Goal: Task Accomplishment & Management: Manage account settings

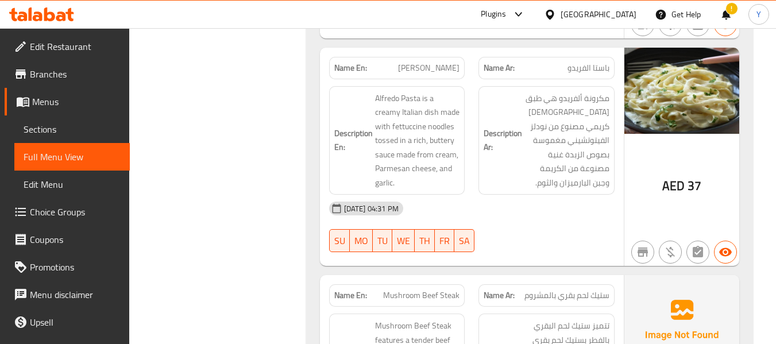
scroll to position [7368, 0]
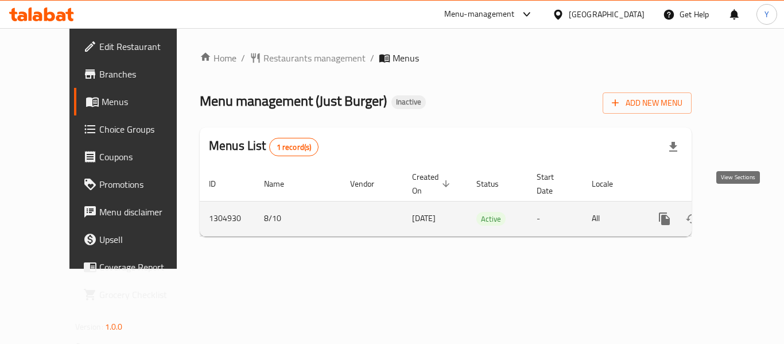
click at [741, 212] on icon "enhanced table" at bounding box center [748, 219] width 14 height 14
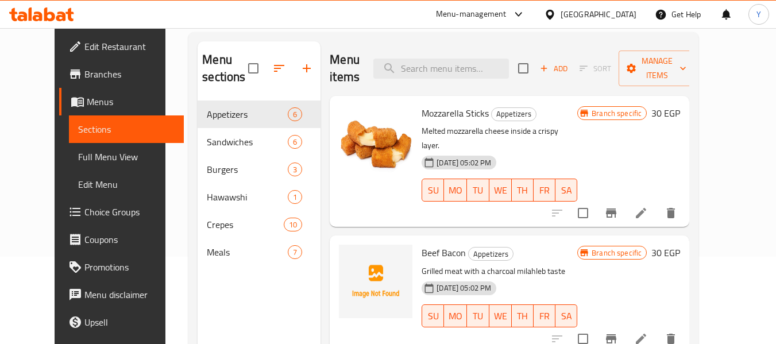
scroll to position [84, 0]
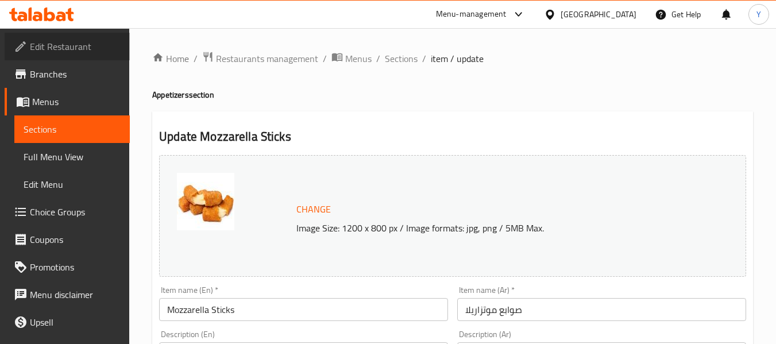
click at [79, 44] on span "Edit Restaurant" at bounding box center [75, 47] width 91 height 14
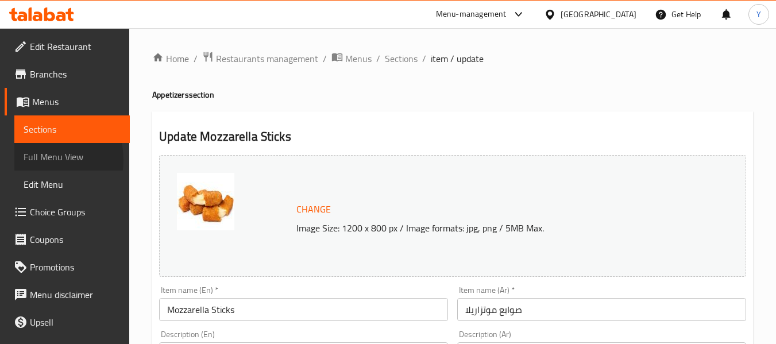
click at [37, 160] on span "Full Menu View" at bounding box center [72, 157] width 97 height 14
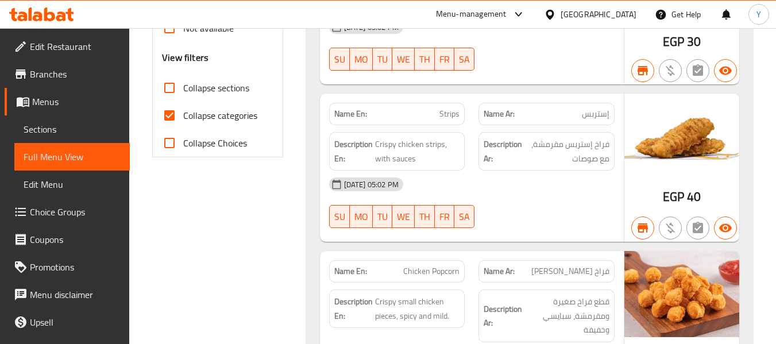
scroll to position [384, 0]
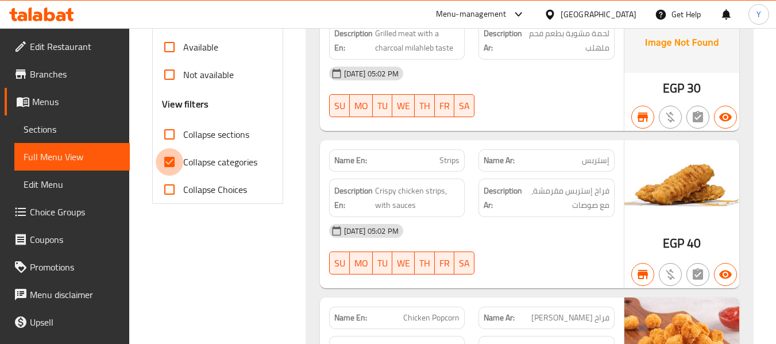
click at [168, 156] on input "Collapse categories" at bounding box center [170, 162] width 28 height 28
checkbox input "false"
click at [173, 126] on input "Collapse sections" at bounding box center [170, 135] width 28 height 28
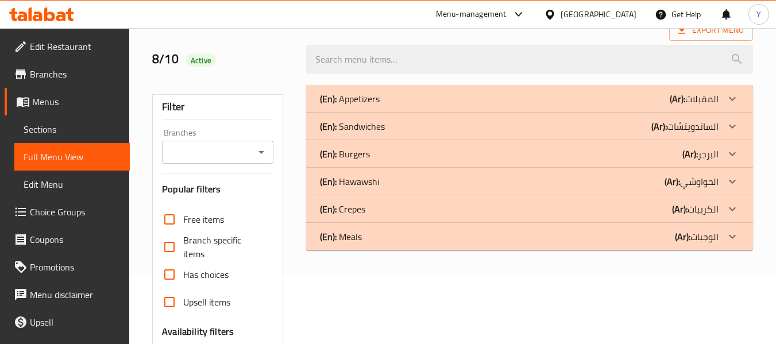
scroll to position [65, 0]
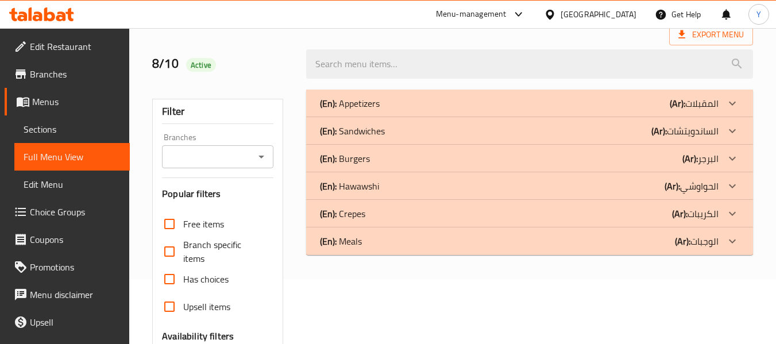
click at [721, 117] on div at bounding box center [732, 104] width 28 height 28
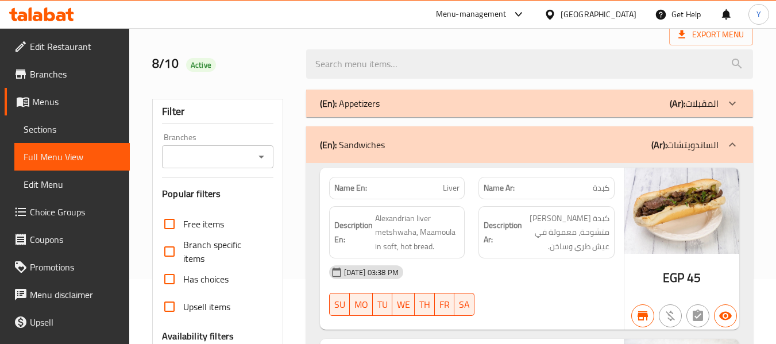
click at [674, 95] on b "(Ar):" at bounding box center [677, 103] width 16 height 17
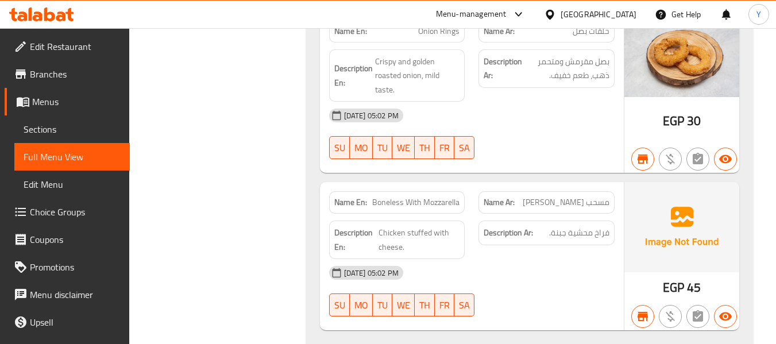
scroll to position [838, 0]
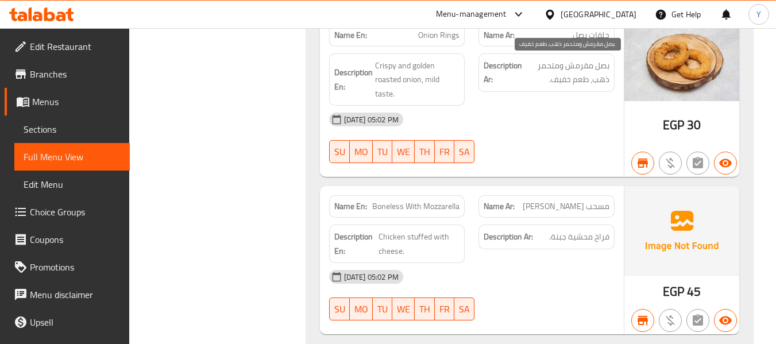
click at [604, 82] on span "بصل مقرمش ومتحمر ذهب، طعم خفيف." at bounding box center [566, 73] width 85 height 28
copy span "ذهب"
click at [585, 211] on span "مسحب موتزاريلا" at bounding box center [566, 206] width 87 height 12
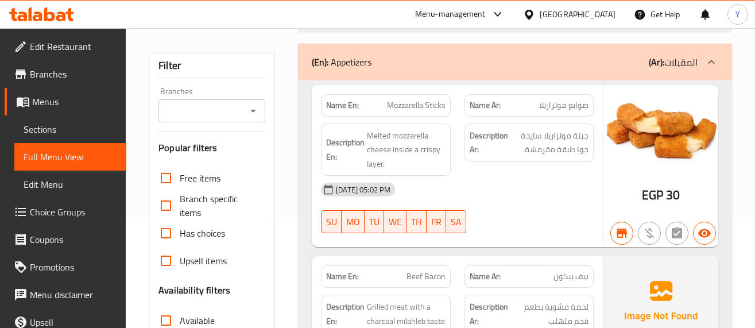
scroll to position [115, 0]
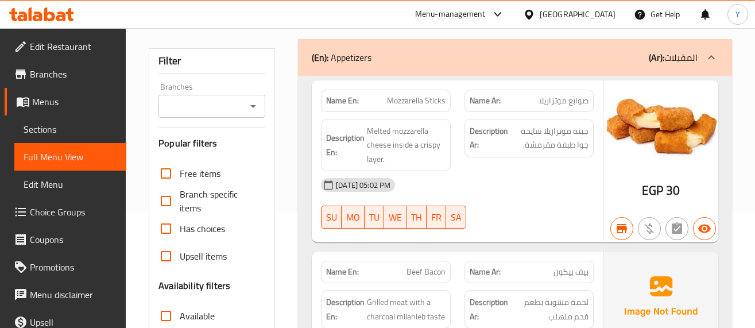
click at [510, 225] on div at bounding box center [529, 229] width 143 height 14
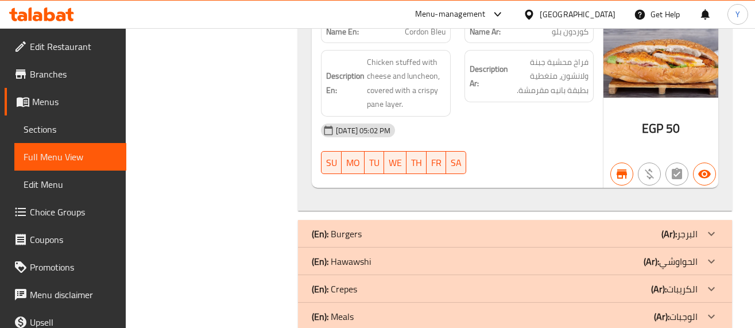
scroll to position [2137, 0]
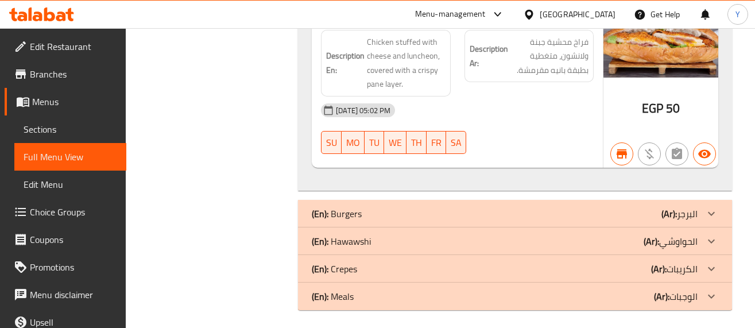
scroll to position [2157, 0]
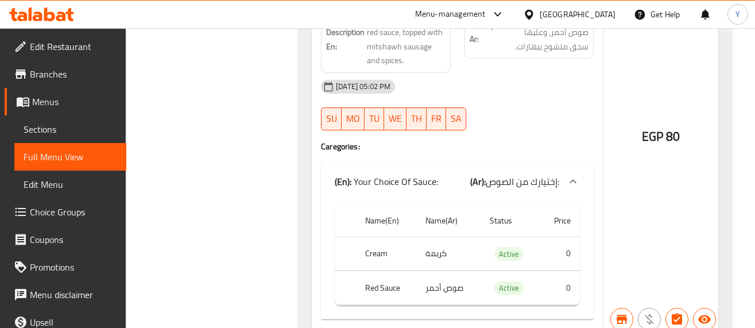
scroll to position [7039, 0]
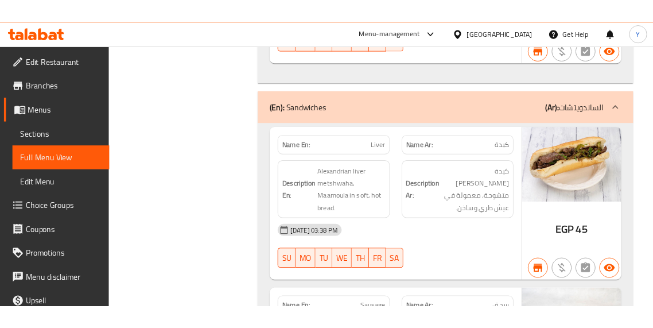
scroll to position [1151, 0]
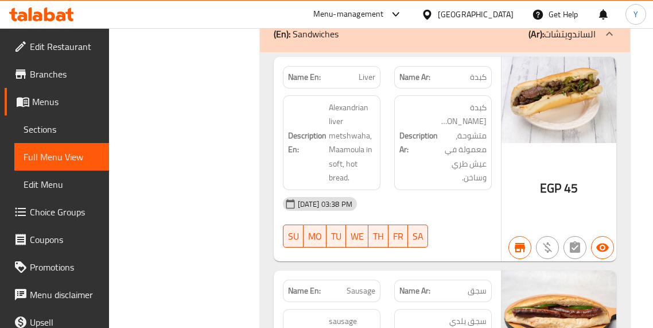
scroll to position [1403, 0]
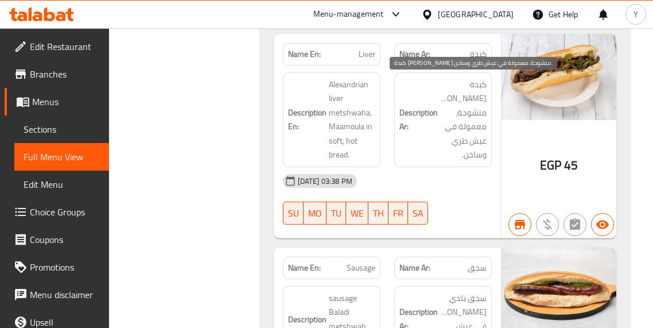
click at [474, 121] on span "كبدة إسكندراني متشوحة، معمولة في عيش طري وساخن." at bounding box center [463, 120] width 47 height 84
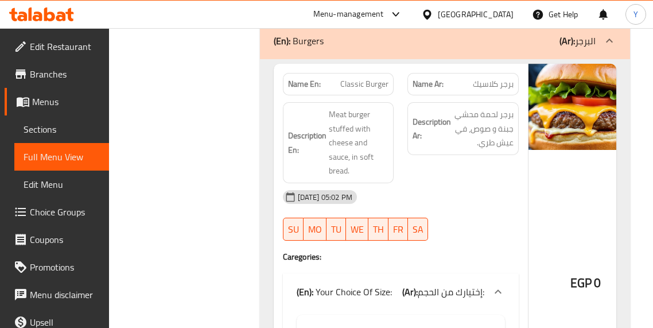
scroll to position [2712, 0]
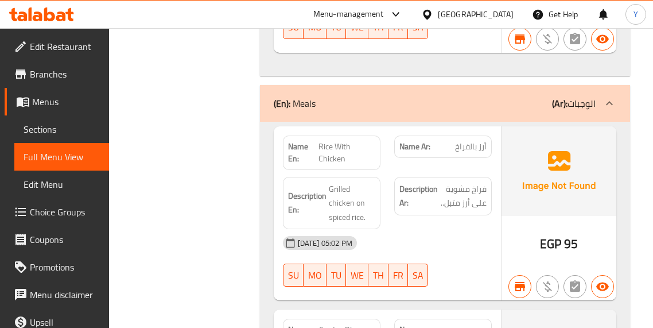
scroll to position [6616, 0]
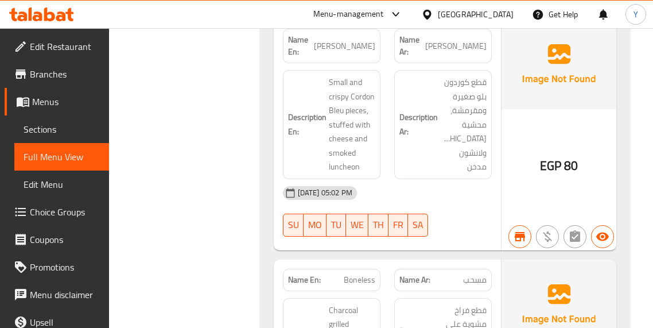
scroll to position [7147, 0]
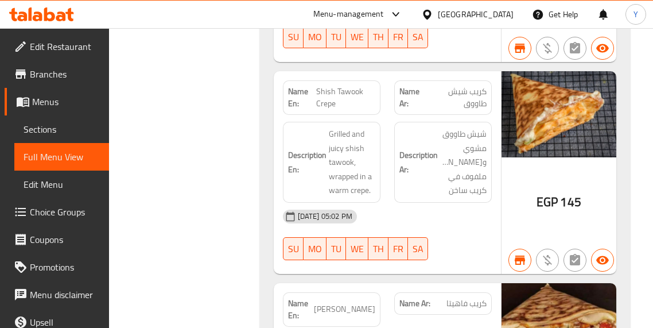
scroll to position [6341, 0]
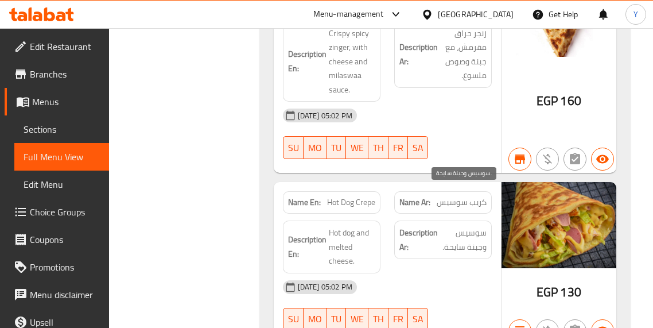
click at [453, 226] on span "سوسيس وجبنة سايحة." at bounding box center [463, 240] width 47 height 28
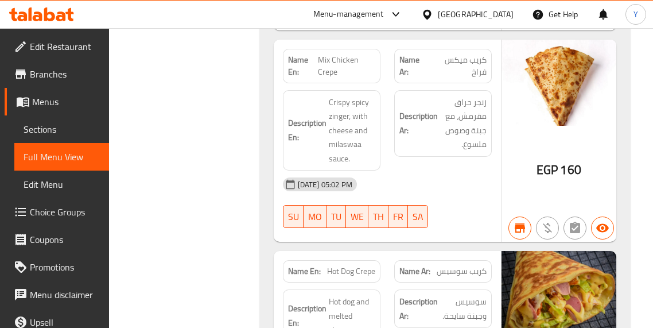
scroll to position [5932, 0]
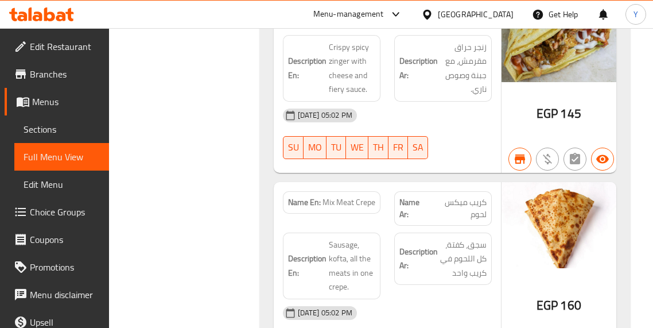
click at [495, 226] on div "Description Ar: سجق، كفتة، كل اللحوم في كريب واحد" at bounding box center [443, 266] width 111 height 80
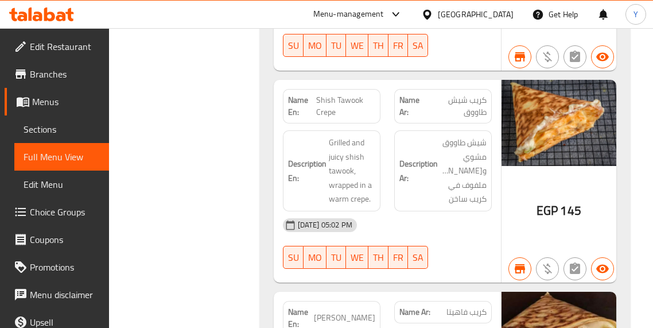
scroll to position [4971, 0]
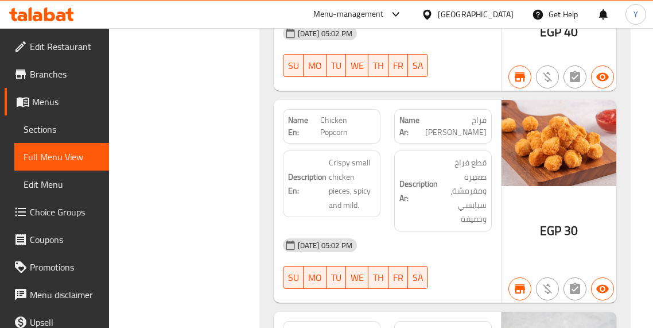
scroll to position [682, 0]
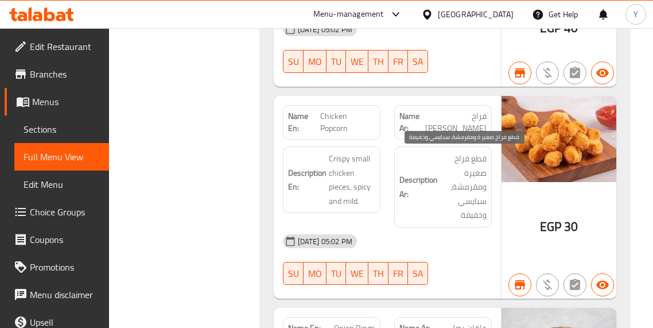
click at [465, 221] on span "قطع فراخ صغيرة ومقرمشة، سبايسي وخفيفة" at bounding box center [463, 187] width 47 height 71
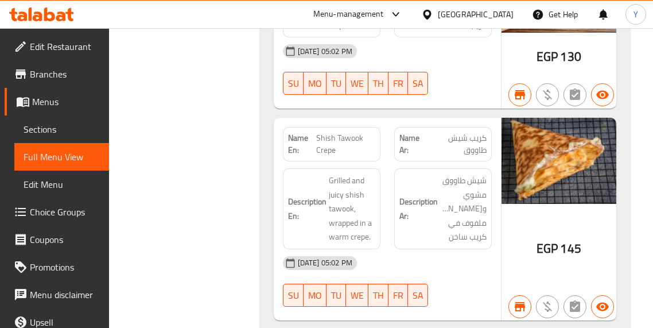
scroll to position [4742, 0]
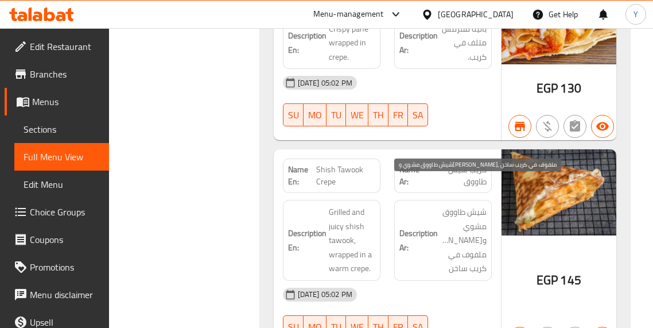
click at [467, 229] on span "شيش طاووق مشوي وجوسي، ملفوف في كريب ساخن" at bounding box center [463, 240] width 47 height 71
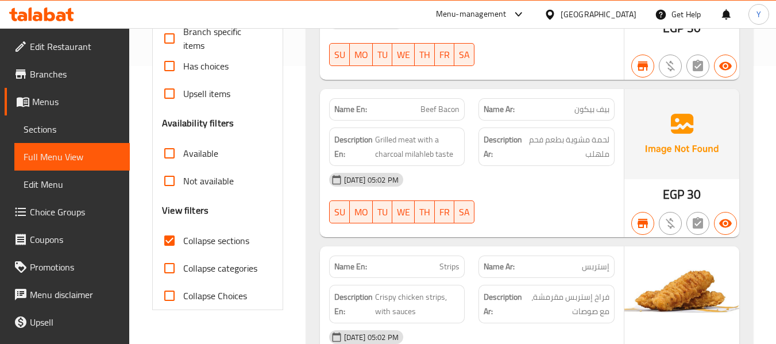
scroll to position [265, 0]
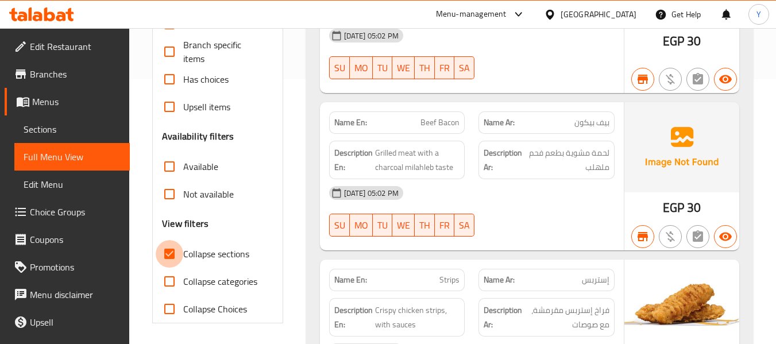
click at [176, 256] on input "Collapse sections" at bounding box center [170, 254] width 28 height 28
checkbox input "false"
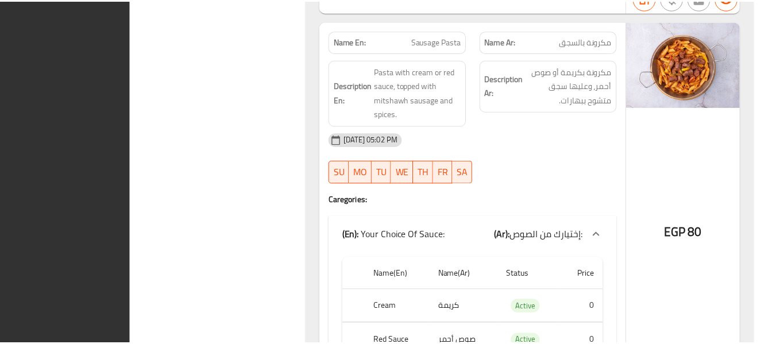
scroll to position [6958, 0]
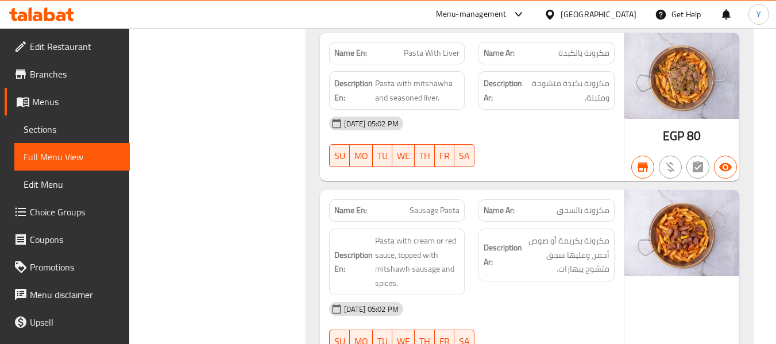
scroll to position [6728, 0]
copy strong "Name En:"
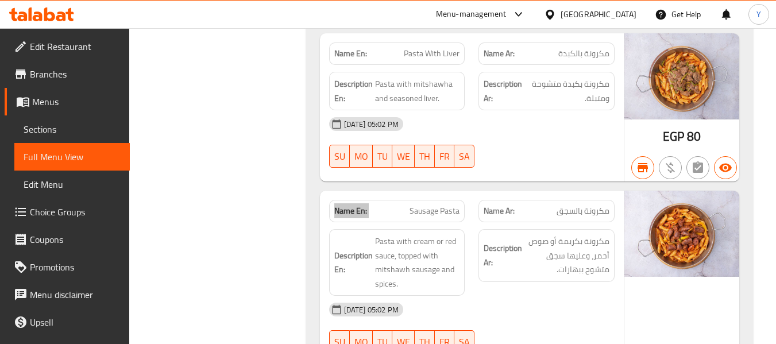
scroll to position [44, 0]
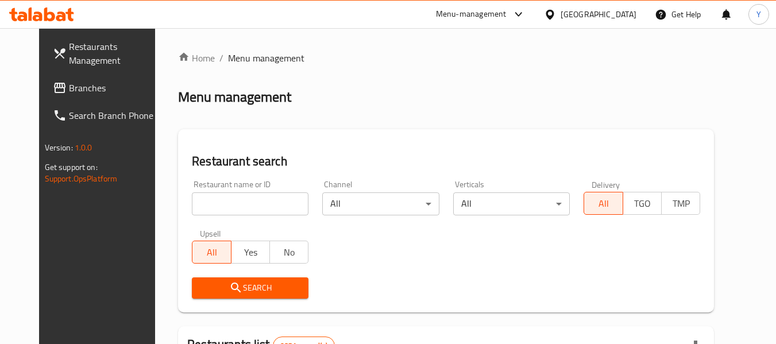
click at [251, 206] on input "search" at bounding box center [250, 203] width 117 height 23
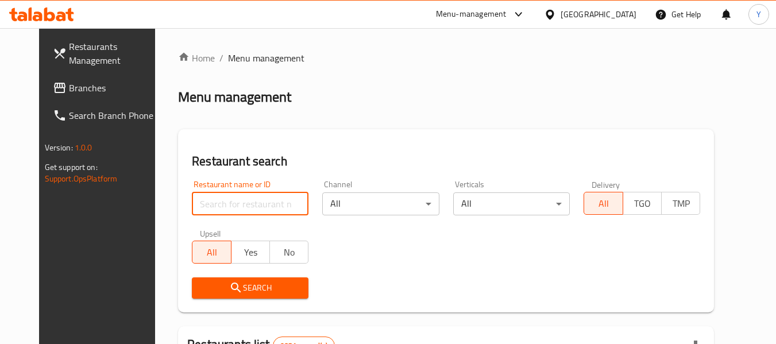
paste input "Mal Awal"
type input "Mal Awal"
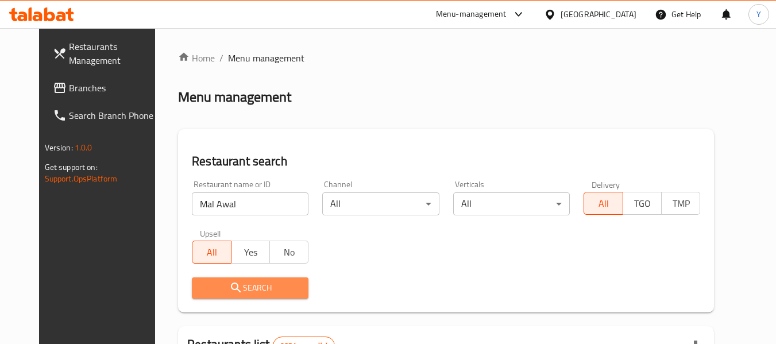
click at [249, 284] on span "Search" at bounding box center [250, 288] width 98 height 14
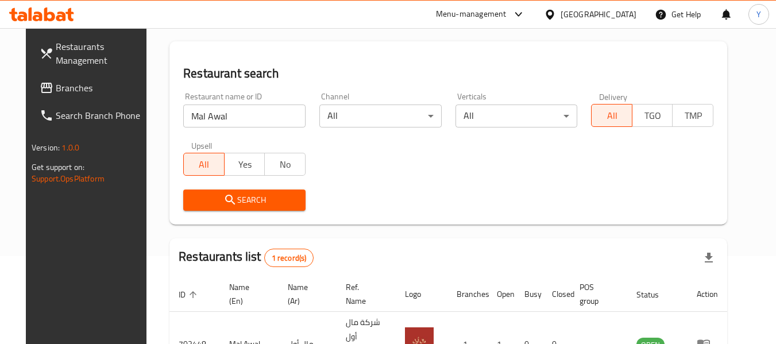
scroll to position [158, 0]
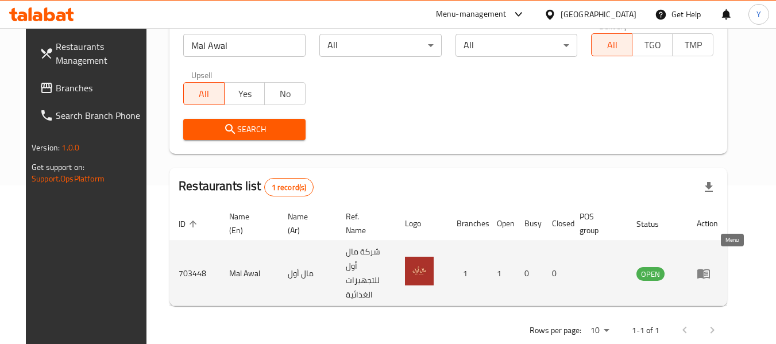
click at [710, 269] on icon "enhanced table" at bounding box center [703, 274] width 13 height 10
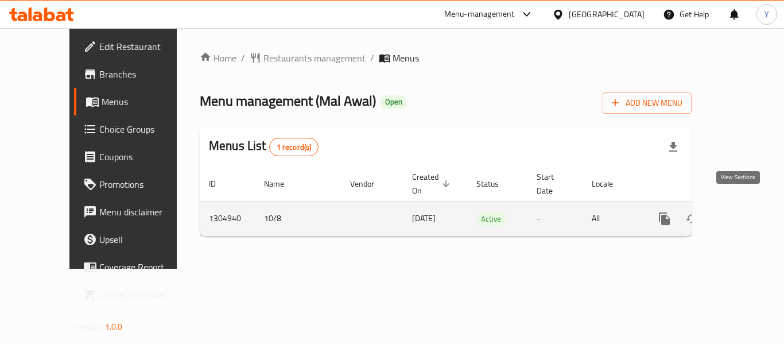
click at [741, 212] on icon "enhanced table" at bounding box center [748, 219] width 14 height 14
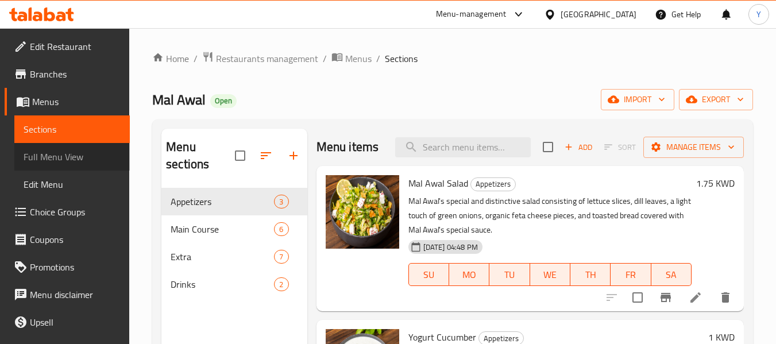
click at [75, 152] on span "Full Menu View" at bounding box center [72, 157] width 97 height 14
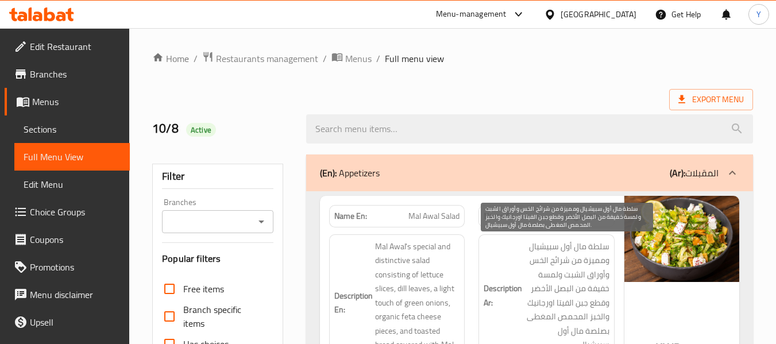
click at [574, 251] on span "سلطة مال أول سبيشيال ومميزة من شرائح الخس وأوراق الشبت ولمسة خفيفة من البصل الأ…" at bounding box center [566, 295] width 85 height 113
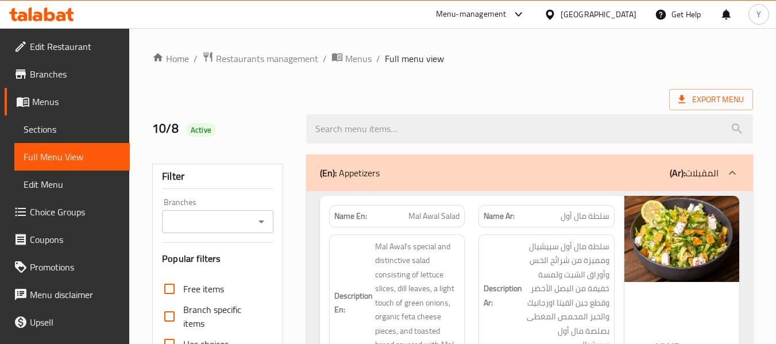
click at [491, 230] on div "Description Ar: سلطة مال أول سبيشيال ومميزة من شرائح الخس وأوراق الشبت ولمسة خف…" at bounding box center [546, 302] width 150 height 151
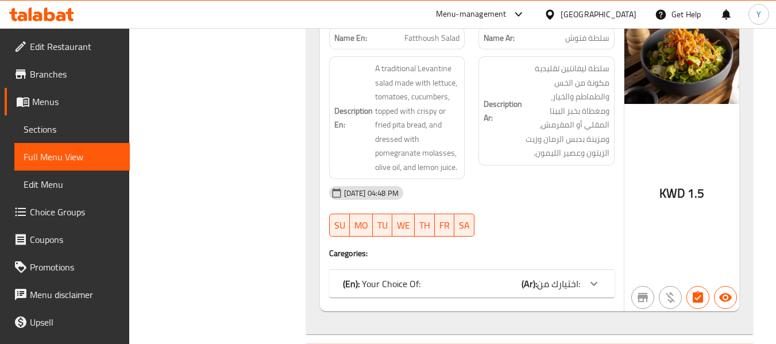
scroll to position [620, 0]
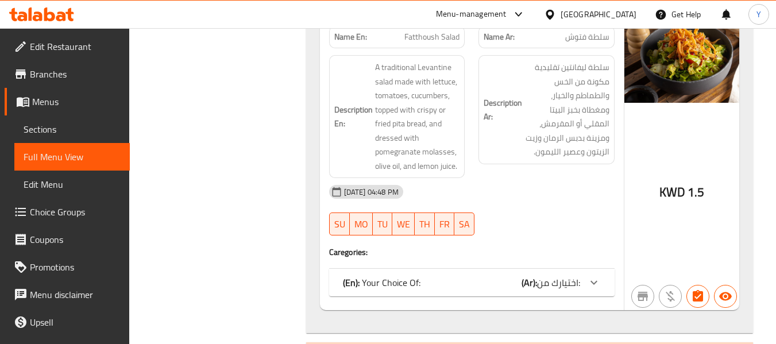
click at [489, 276] on div "(En): Your Choice Of: (Ar): اختيارك من:" at bounding box center [461, 283] width 237 height 14
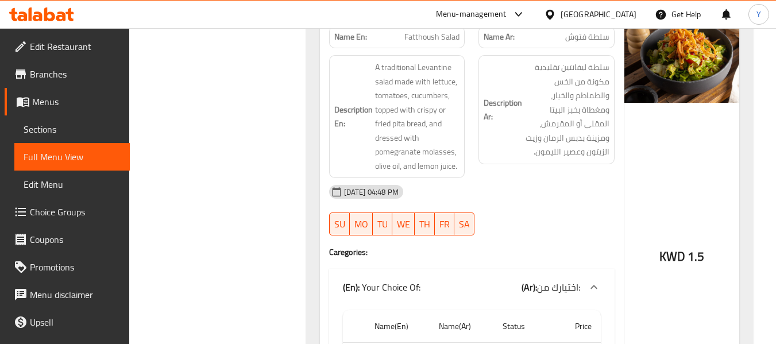
click at [562, 211] on div "10-08-2025 04:48 PM SU MO TU WE TH FR SA" at bounding box center [471, 210] width 299 height 64
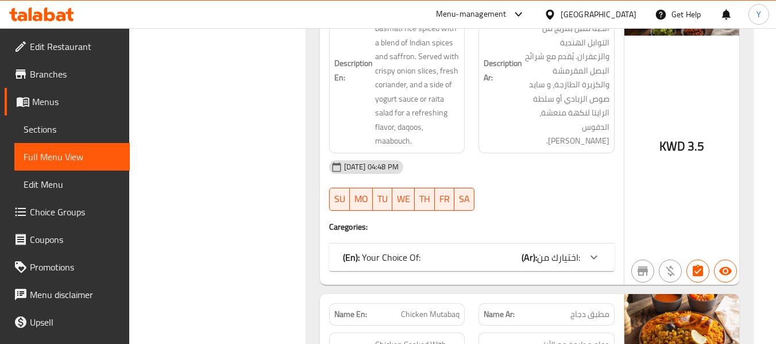
scroll to position [1355, 0]
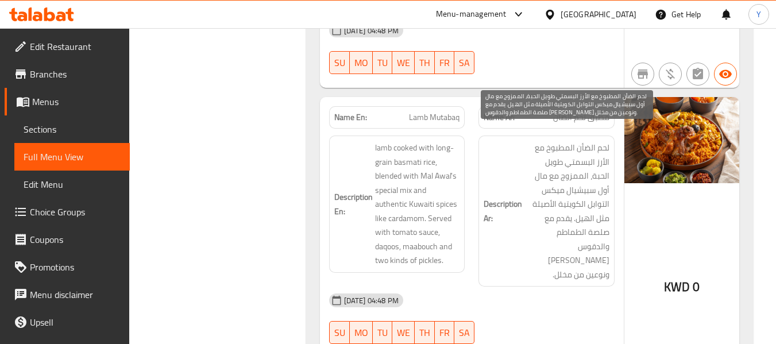
scroll to position [2228, 0]
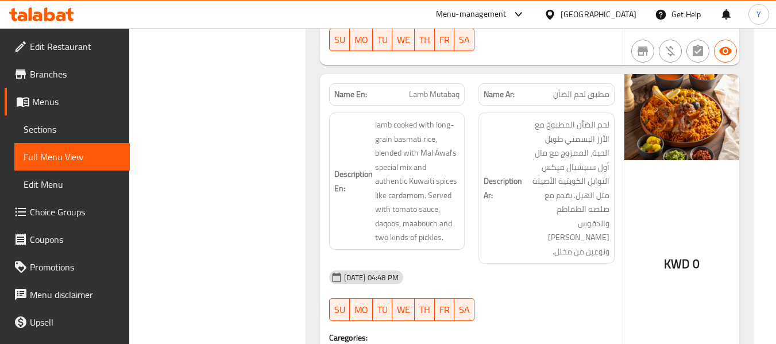
click at [568, 264] on div "10-08-2025 04:48 PM" at bounding box center [471, 278] width 299 height 28
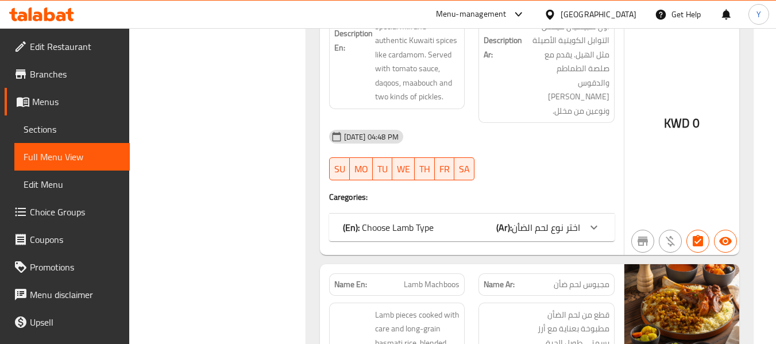
scroll to position [2389, 0]
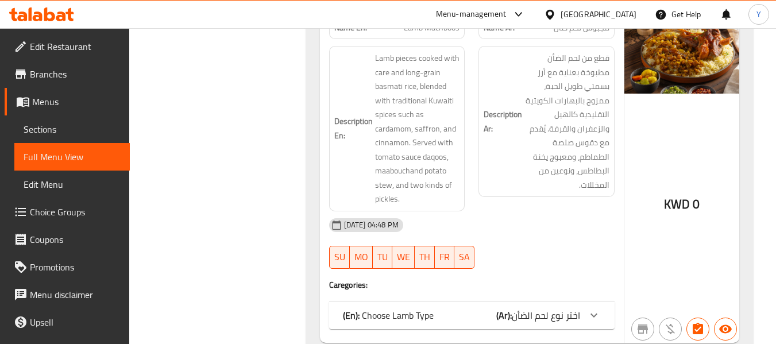
scroll to position [2779, 0]
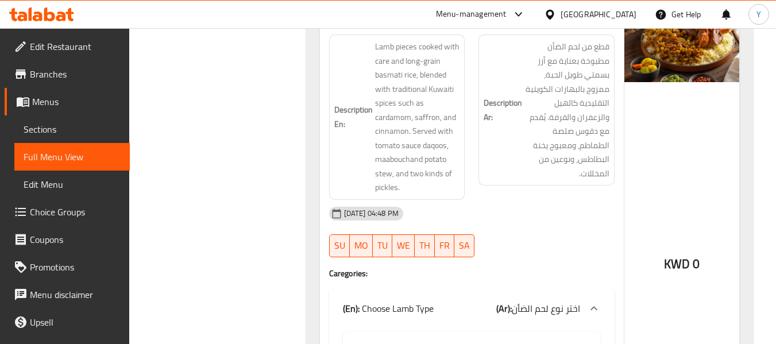
click at [555, 200] on div "10-08-2025 04:48 PM" at bounding box center [471, 214] width 299 height 28
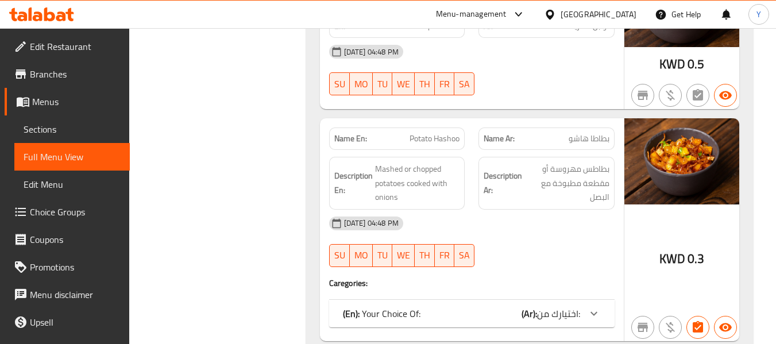
scroll to position [4203, 0]
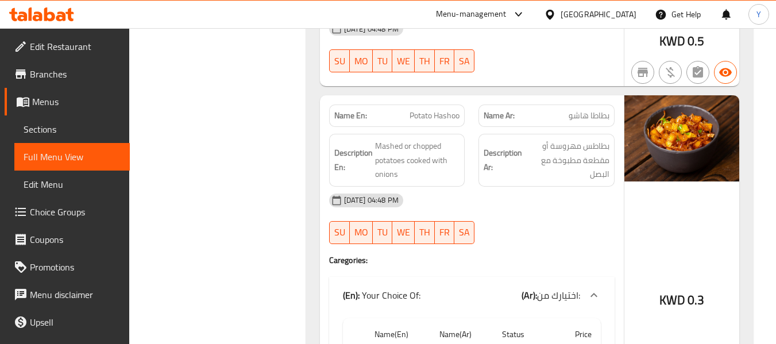
click at [605, 197] on div "10-08-2025 04:48 PM SU MO TU WE TH FR SA" at bounding box center [471, 219] width 299 height 64
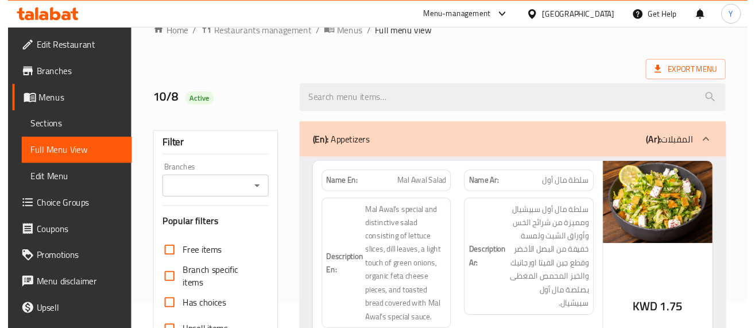
scroll to position [0, 0]
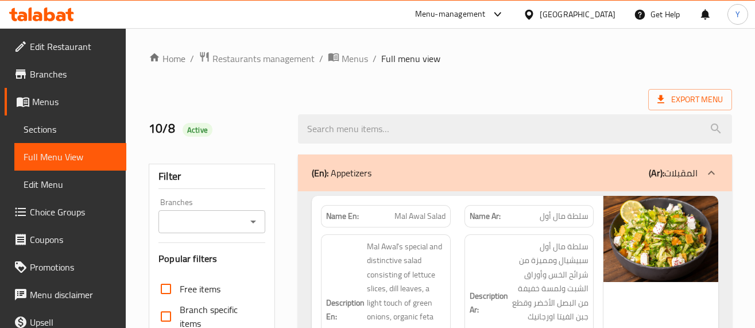
click at [509, 223] on div "Name Ar: سلطة مال أول" at bounding box center [529, 216] width 129 height 22
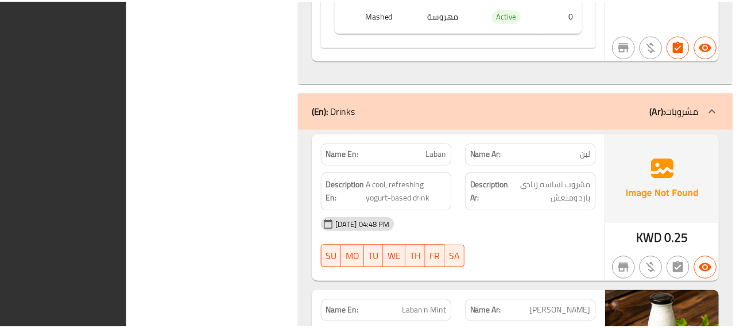
scroll to position [4775, 0]
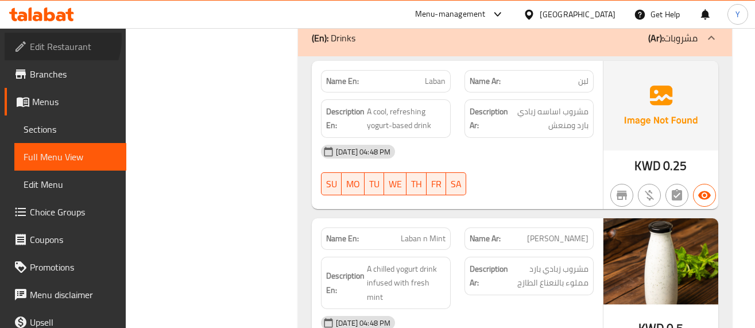
click at [55, 40] on span "Edit Restaurant" at bounding box center [73, 47] width 87 height 14
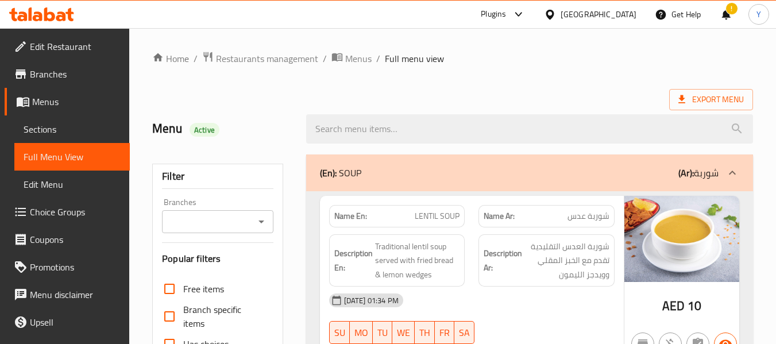
scroll to position [7368, 0]
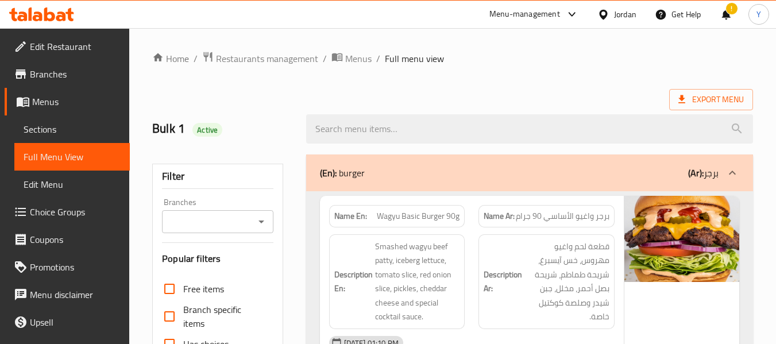
scroll to position [25, 0]
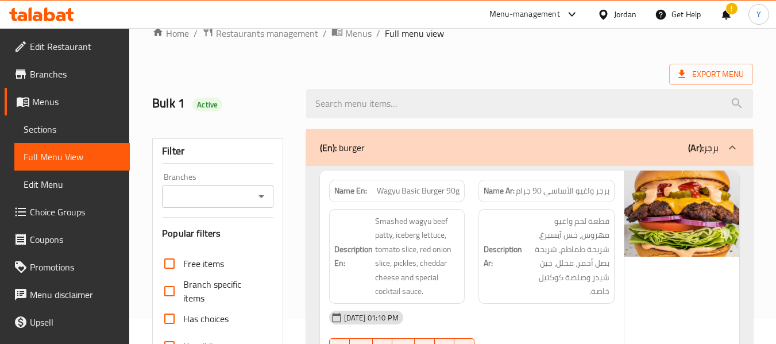
click at [620, 17] on div "Jordan" at bounding box center [625, 14] width 22 height 13
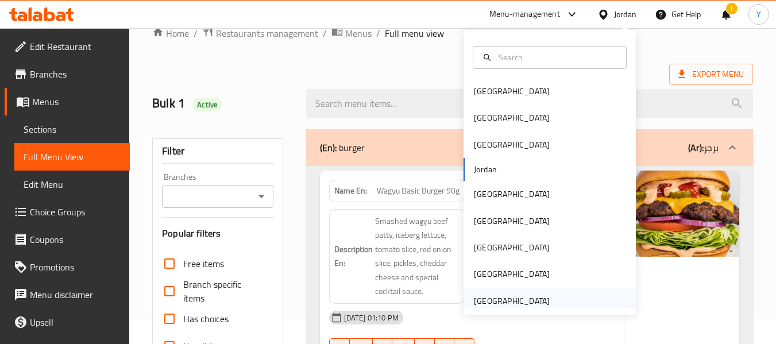
click at [496, 292] on div "[GEOGRAPHIC_DATA]" at bounding box center [512, 301] width 94 height 26
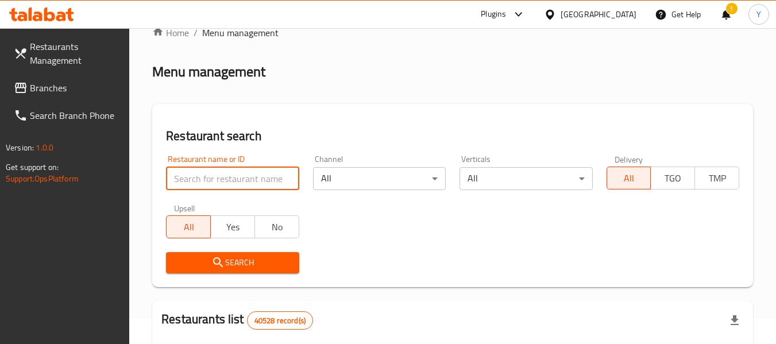
click at [272, 187] on input "search" at bounding box center [232, 178] width 133 height 23
paste input "[PERSON_NAME]"
type input "[PERSON_NAME]"
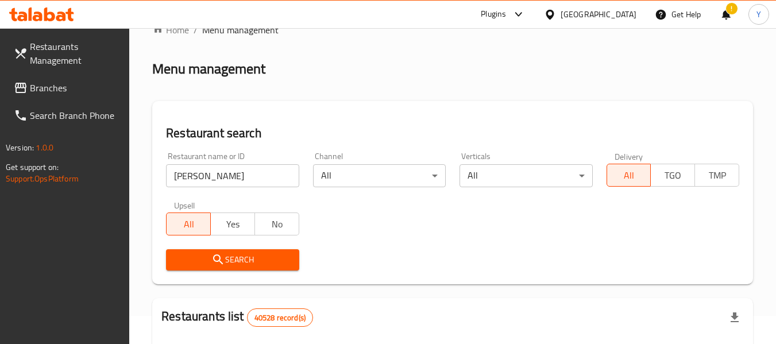
scroll to position [27, 0]
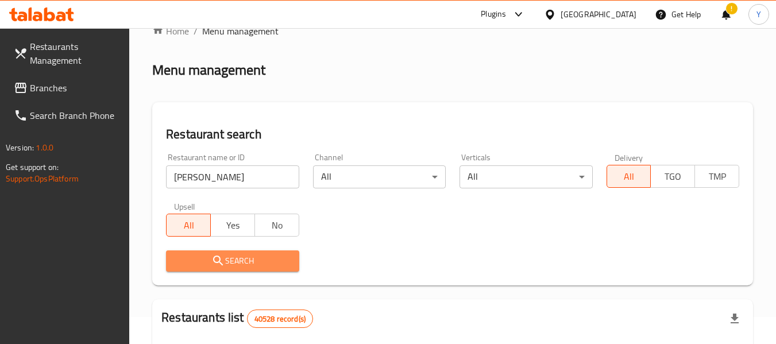
click at [240, 265] on span "Search" at bounding box center [232, 261] width 114 height 14
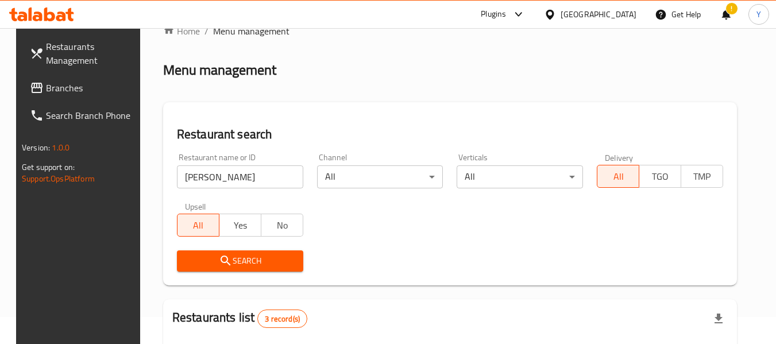
scroll to position [231, 0]
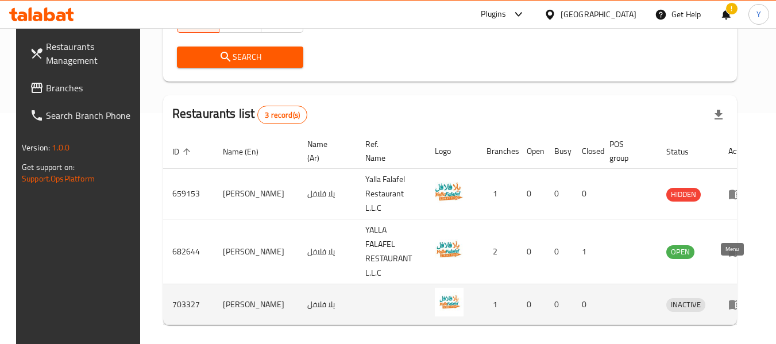
click at [729, 300] on icon "enhanced table" at bounding box center [735, 305] width 13 height 10
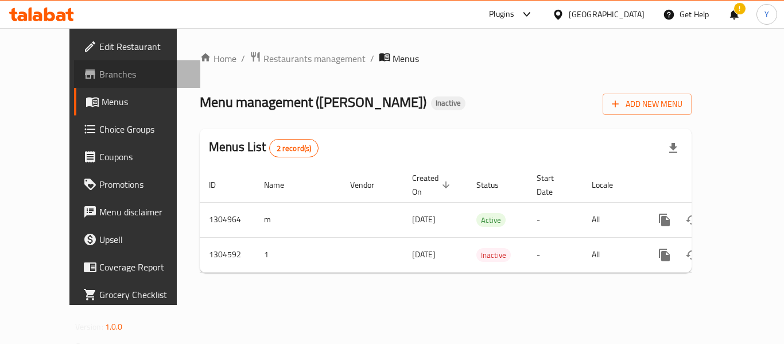
click at [99, 78] on span "Branches" at bounding box center [145, 74] width 92 height 14
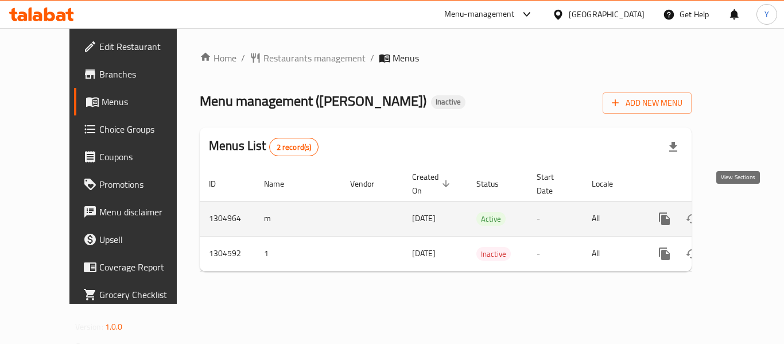
click at [745, 208] on link "enhanced table" at bounding box center [748, 219] width 28 height 28
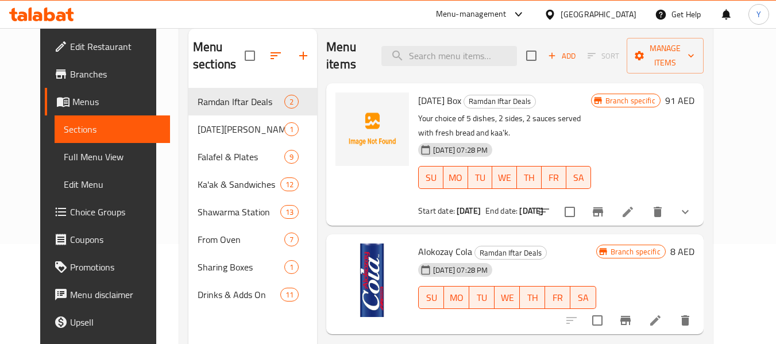
scroll to position [100, 0]
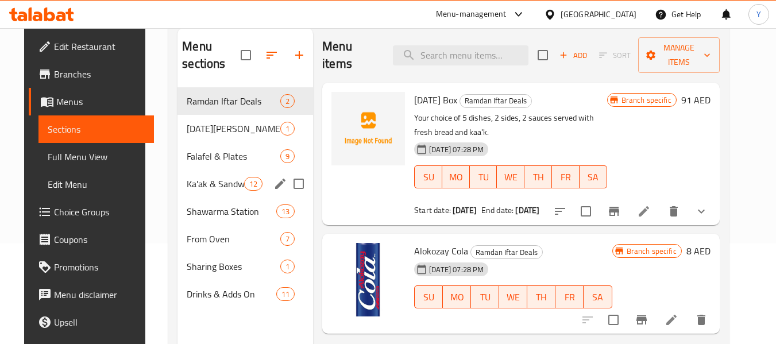
click at [191, 191] on div "Ka'ak & Sandwiches 12" at bounding box center [245, 184] width 136 height 28
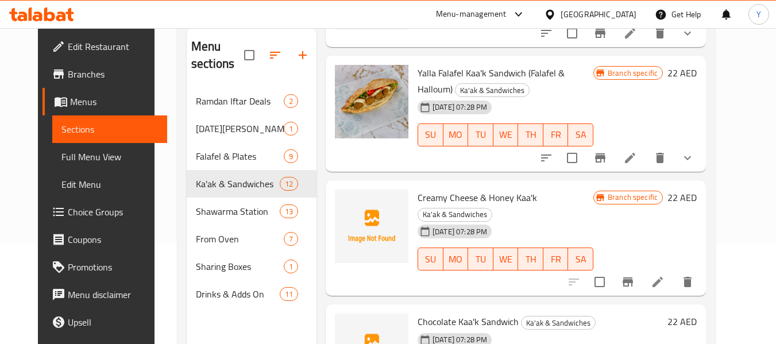
scroll to position [161, 0]
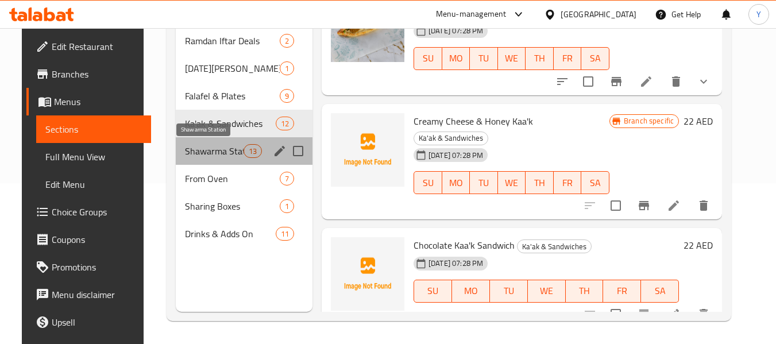
click at [199, 148] on span "Shawarma Station" at bounding box center [214, 151] width 58 height 14
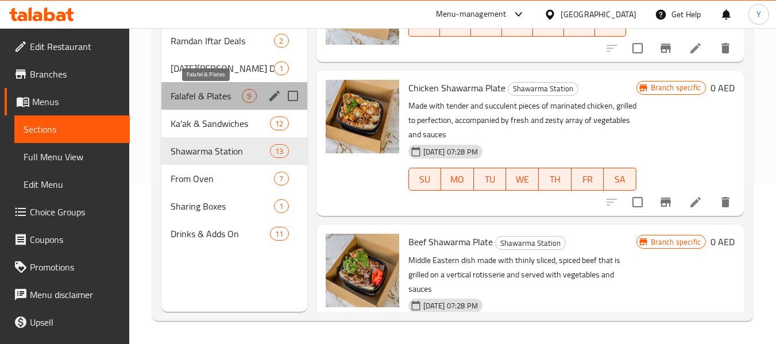
click at [218, 91] on span "Falafel & Plates" at bounding box center [206, 96] width 71 height 14
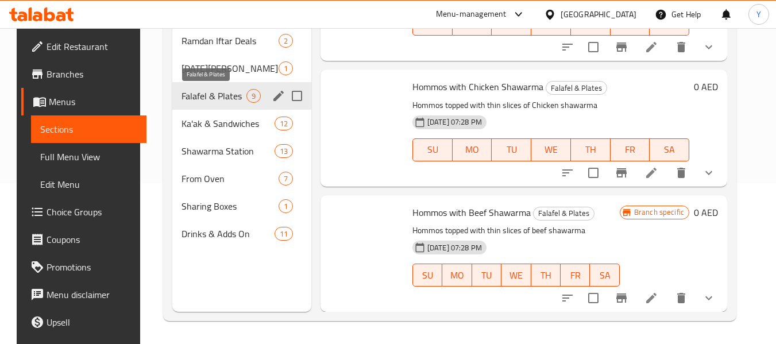
scroll to position [828, 0]
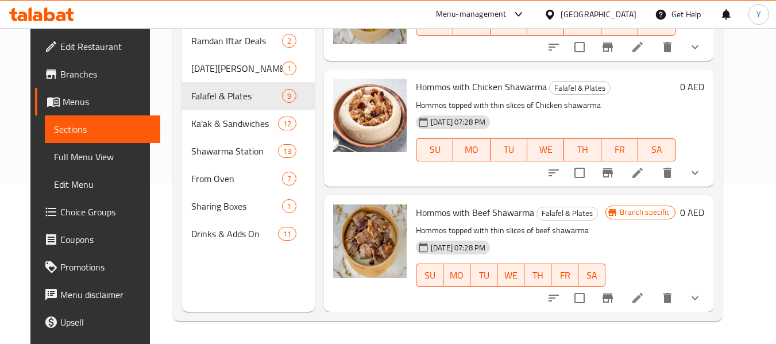
click at [72, 45] on span "Edit Restaurant" at bounding box center [105, 47] width 91 height 14
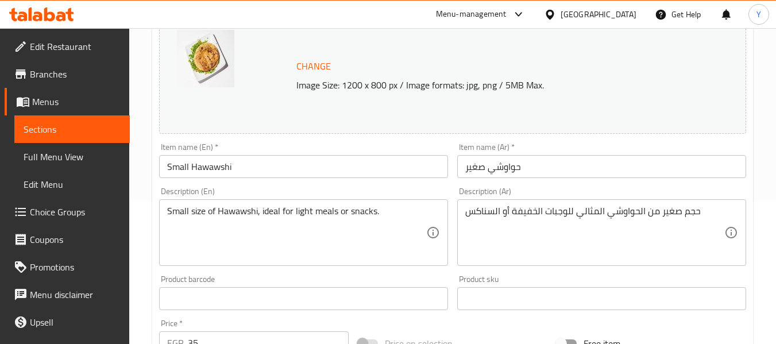
scroll to position [150, 0]
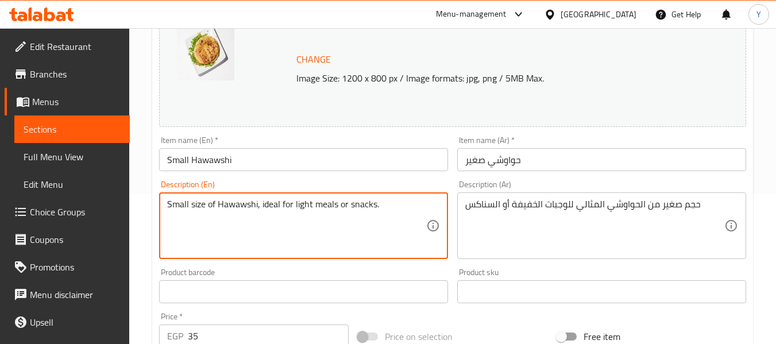
click at [296, 207] on textarea "Small size of Hawawshi, ideal for light meals or snacks." at bounding box center [296, 226] width 259 height 55
paste textarea "Ground meat, onion, bell pepper, garlic, spices, and bread"
type textarea "Ground meat, onion, bell pepper, garlic, spices, and bread"
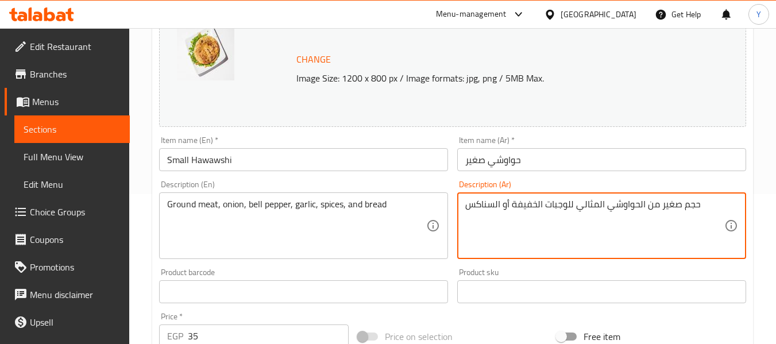
click at [540, 203] on textarea "حجم صغير من الحواوشي المثالي للوجبات الخفيفة أو السناكس" at bounding box center [594, 226] width 259 height 55
paste textarea "لحم مفروم، بصل، فلفل حلو، ثوم، بهارات وخبز"
type textarea "لحم مفروم، بصل، فلفل حلو، ثوم، بهارات وخبز"
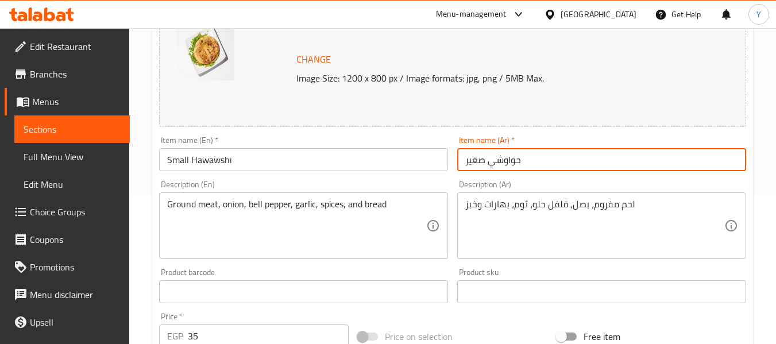
click at [560, 160] on input "حواوشي صغير" at bounding box center [601, 159] width 289 height 23
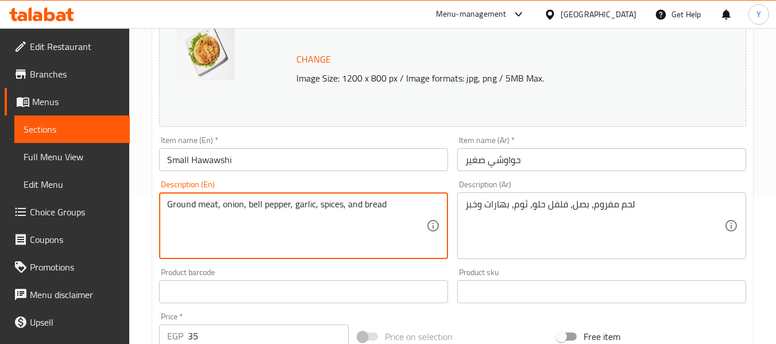
click at [286, 209] on textarea "Ground meat, onion, bell pepper, garlic, spices, and bread" at bounding box center [296, 226] width 259 height 55
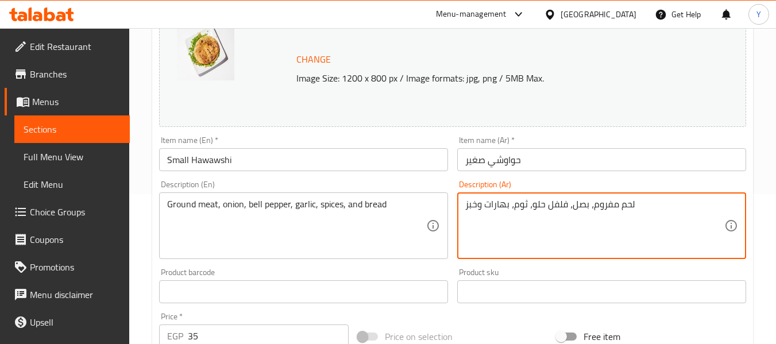
click at [536, 208] on textarea "لحم مفروم، بصل، فلفل حلو، ثوم، بهارات وخبز" at bounding box center [594, 226] width 259 height 55
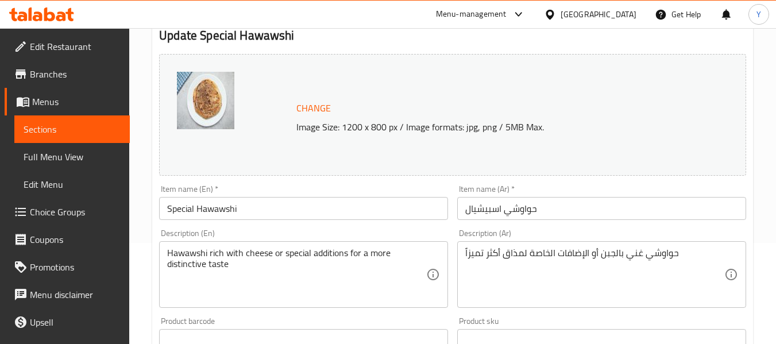
scroll to position [106, 0]
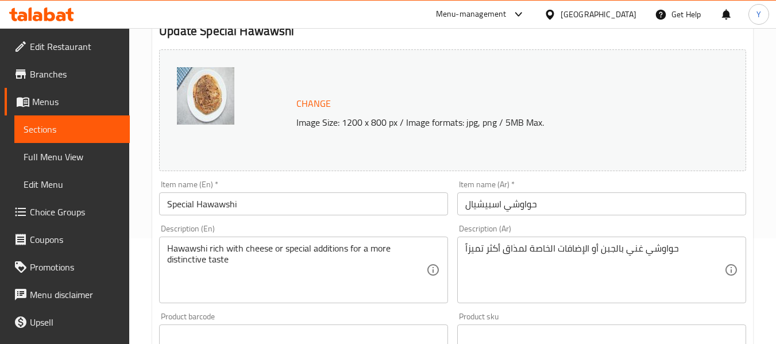
click at [530, 239] on div "حواوشي غني بالجبن أو الإضافات الخاصة لمذاق أكثر تميزاً Description (Ar)" at bounding box center [601, 270] width 289 height 67
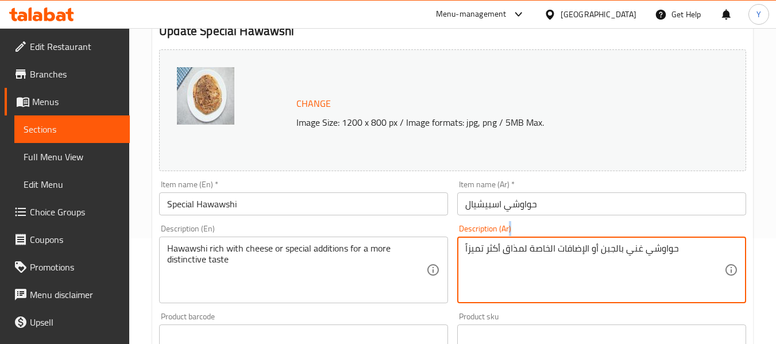
click at [530, 239] on div "حواوشي غني بالجبن أو الإضافات الخاصة لمذاق أكثر تميزاً Description (Ar)" at bounding box center [601, 270] width 289 height 67
click at [539, 254] on textarea "حواوشي غني بالجبن أو الإضافات الخاصة لمذاق أكثر تميزاً" at bounding box center [594, 270] width 259 height 55
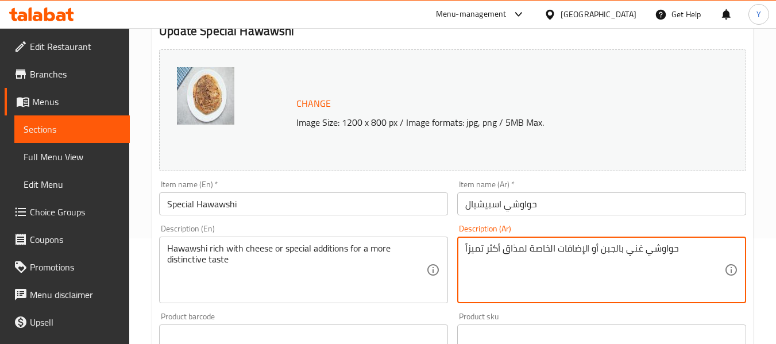
paste textarea "لحم مفروم، بصل، فلفل حلو، ثوم، بهارات وخبز"
type textarea "لحم مفروم، بصل، فلفل حلو، ثوم، بهارات وخبز"
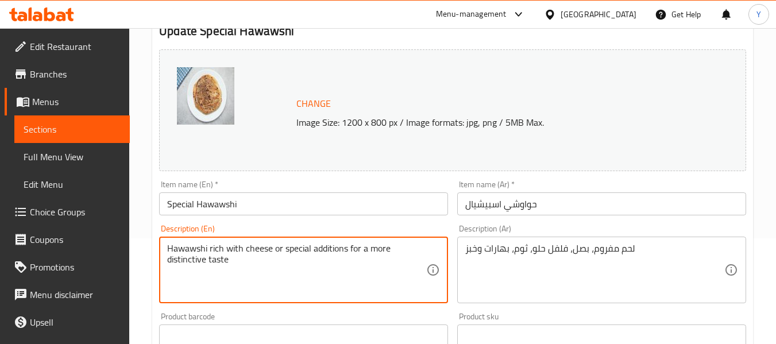
click at [234, 257] on textarea "Hawawshi rich with cheese or special additions for a more distinctive taste" at bounding box center [296, 270] width 259 height 55
paste textarea "Ground beef, onion, parsley, coriander, spices, and pita bread"
type textarea "Ground beef, onion, parsley, coriander, spices, and pita bread"
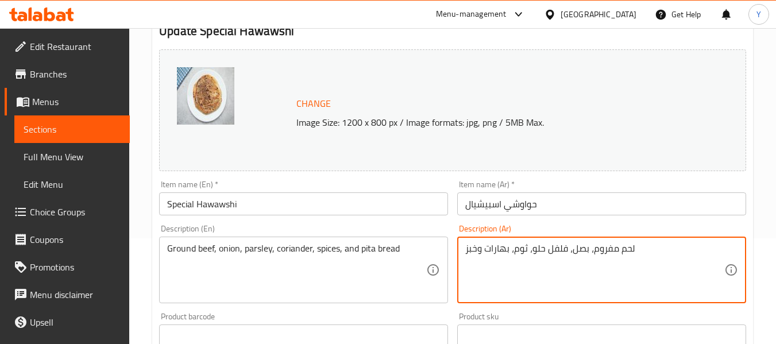
click at [493, 248] on textarea "لحم مفروم، بصل، فلفل حلو، ثوم، بهارات وخبز" at bounding box center [594, 270] width 259 height 55
paste textarea "بقري مفروم، بصل، [PERSON_NAME]، كزبرة، ب[PERSON_NAME] وخبز بيتا"
type textarea "لحم بقري مفروم، بصل، بقدونس، كزبرة، بهارات وخبز بيتا"
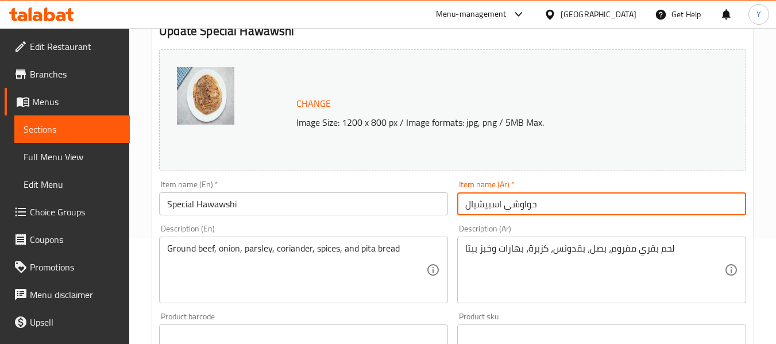
click at [539, 208] on input "حواوشي اسبيشيال" at bounding box center [601, 203] width 289 height 23
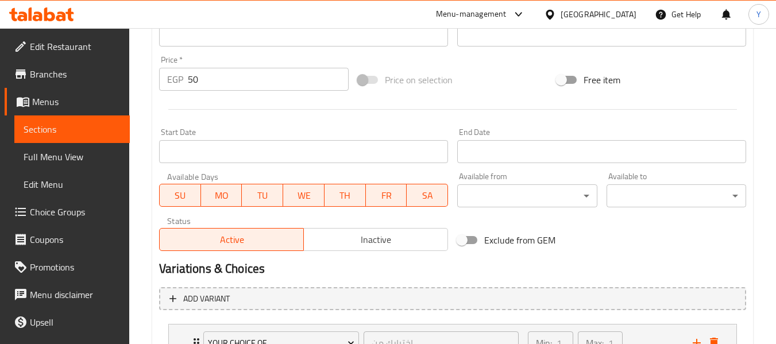
scroll to position [503, 0]
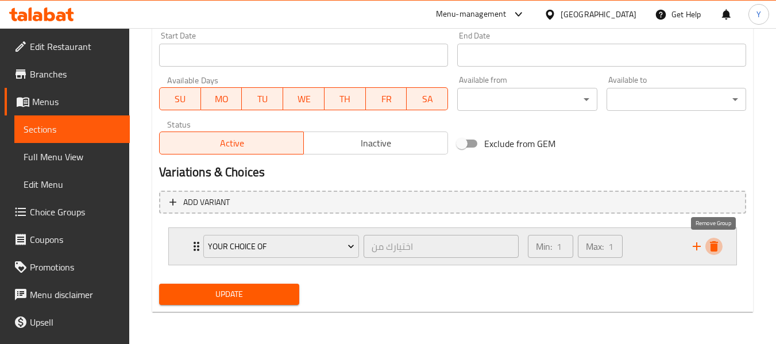
click at [718, 252] on icon "delete" at bounding box center [714, 246] width 14 height 14
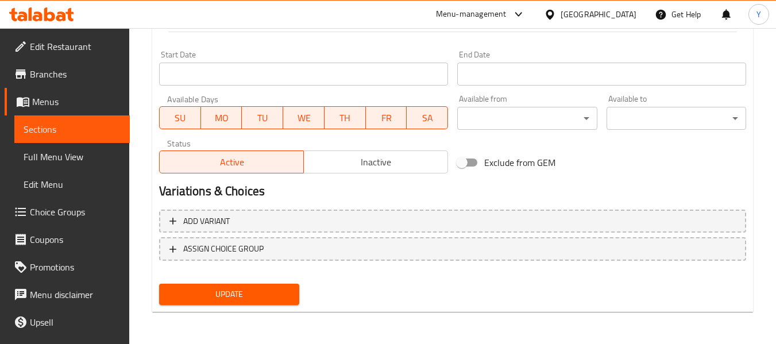
scroll to position [484, 0]
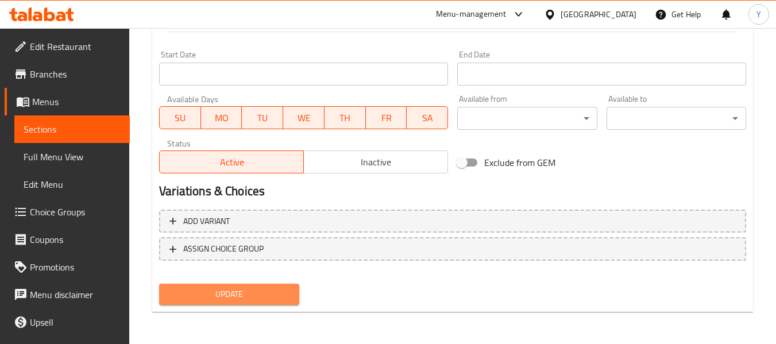
click at [269, 297] on span "Update" at bounding box center [228, 294] width 121 height 14
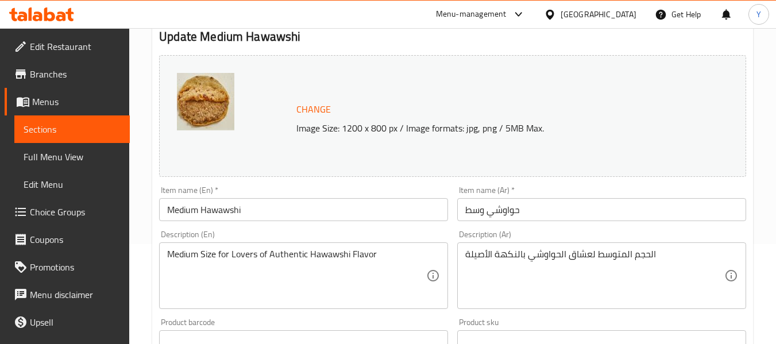
scroll to position [153, 0]
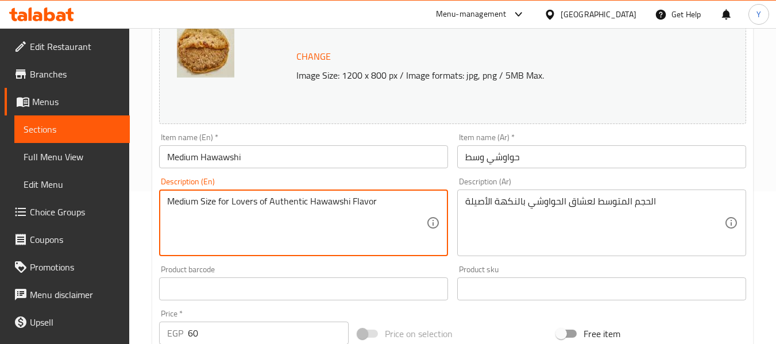
click at [277, 198] on textarea "Medium Size for Lovers of Authentic Hawawshi Flavor" at bounding box center [296, 223] width 259 height 55
paste textarea "Ground meat, onion, bell pepper, garlic, spices, and bread"
type textarea "Ground meat, onion, bell pepper, garlic, spices, and bread"
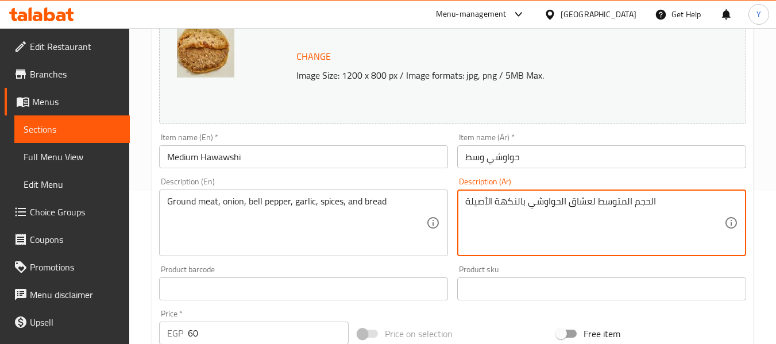
click at [493, 203] on textarea "الحجم المتوسط لعشاق الحواوشي بالنكهة الأصيلة" at bounding box center [594, 223] width 259 height 55
paste textarea "لحم مفروم، بصل، فلفل حلو، ثوم، بهارات وخبز"
click at [535, 204] on textarea "لحم مفروم، بصل، فلفل حلو، ثوم، بهارات وخبز" at bounding box center [594, 223] width 259 height 55
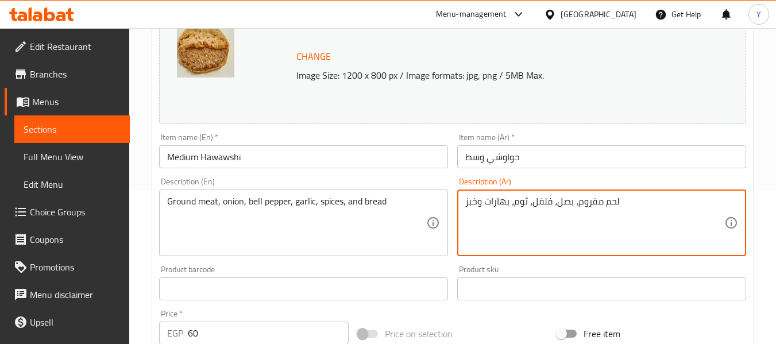
type textarea "لحم مفروم، بصل، فلفل، ثوم، بهارات وخبز"
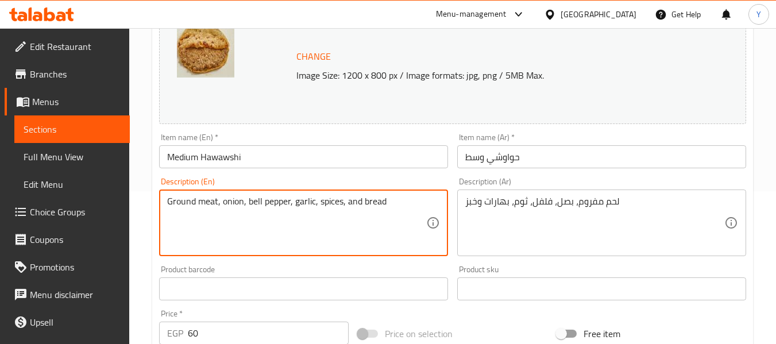
click at [258, 199] on textarea "Ground meat, onion, bell pepper, garlic, spices, and bread" at bounding box center [296, 223] width 259 height 55
type textarea "Ground meat, onion, bell pepper, garlic, spices, and bread"
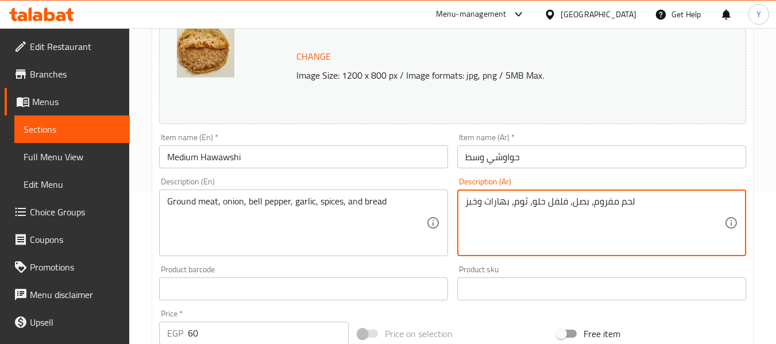
type textarea "لحم مفروم، بصل، فلفل حلو، ثوم، بهارات وخبز"
click at [505, 145] on input "حواوشي وسط" at bounding box center [601, 156] width 289 height 23
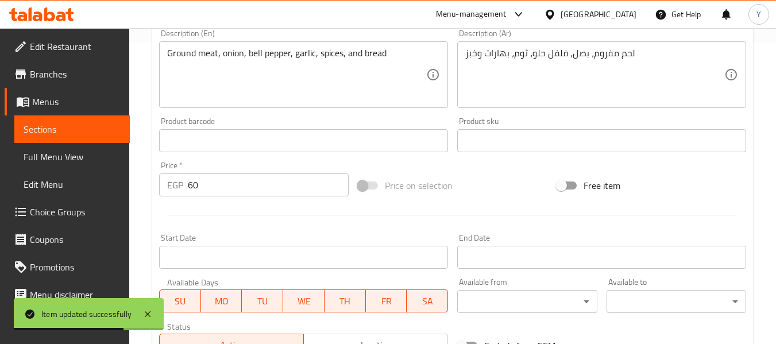
scroll to position [484, 0]
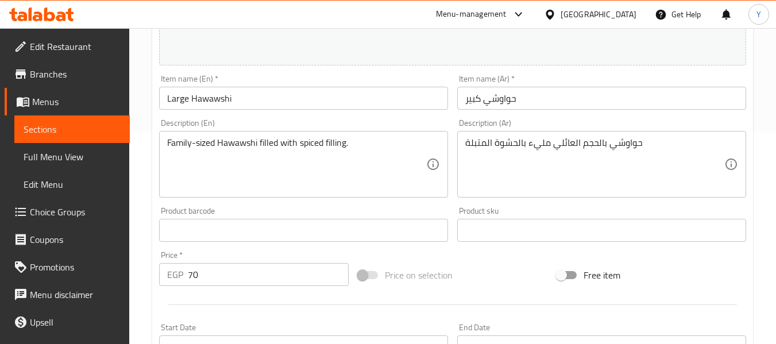
scroll to position [484, 0]
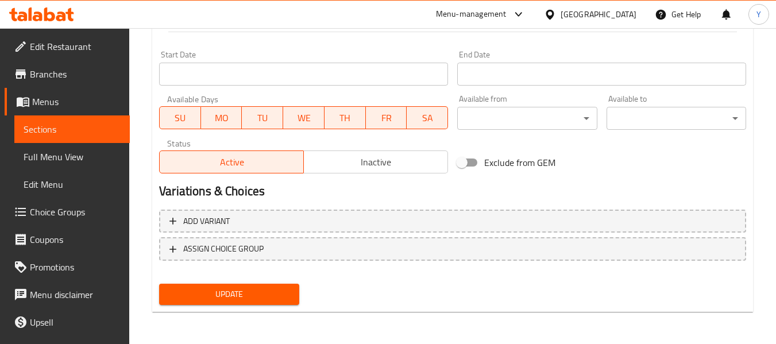
click at [26, 128] on span "Sections" at bounding box center [72, 129] width 97 height 14
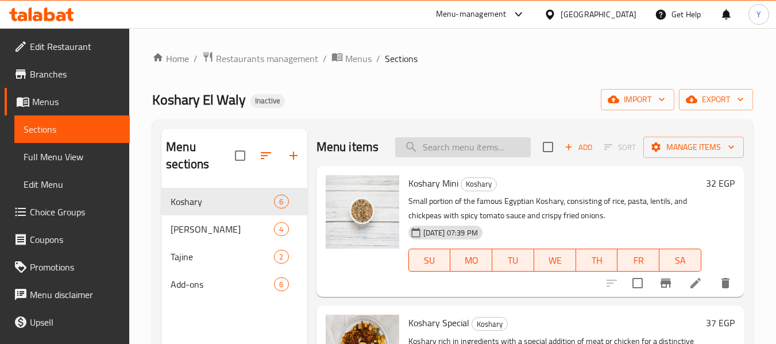
click at [496, 157] on input "search" at bounding box center [463, 147] width 136 height 20
paste input "لحم مفروم، بصل، فلفل حلو، ثوم، بهارات وخبز"
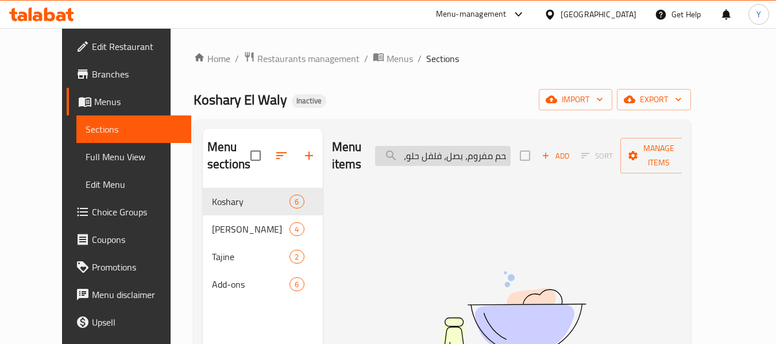
click at [488, 147] on input "لحم مفروم، بصل، فلفل حلو، ثوم، بهارات وخبز" at bounding box center [443, 156] width 136 height 20
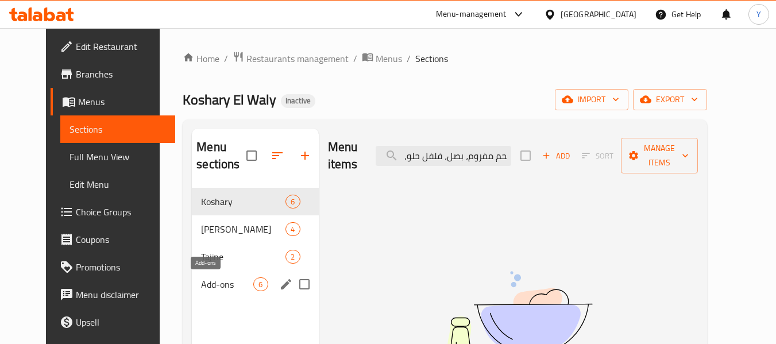
type input "لحم مفروم، بصل، فلفل حلو، ثوم، بهارات وخبز"
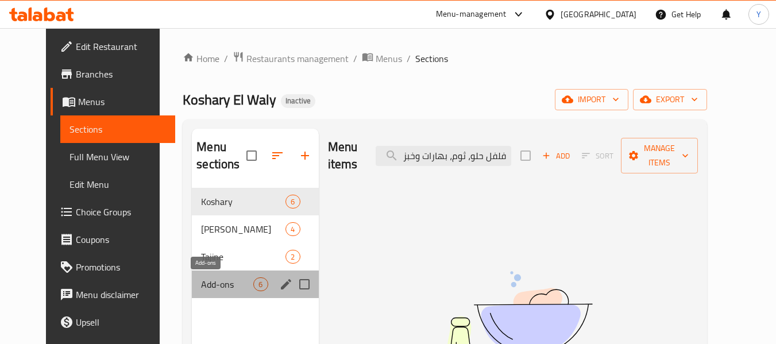
click at [203, 289] on span "Add-ons" at bounding box center [227, 284] width 52 height 14
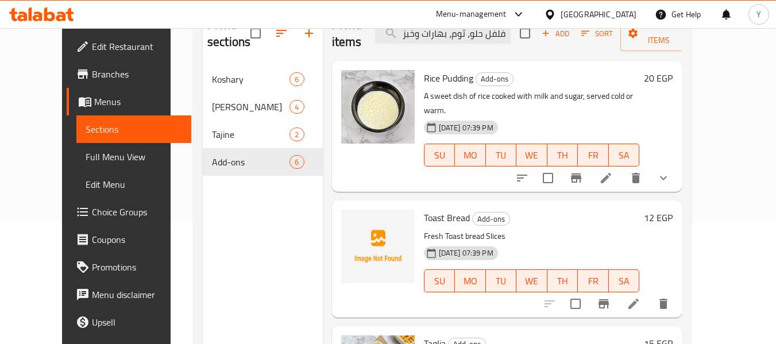
scroll to position [142, 0]
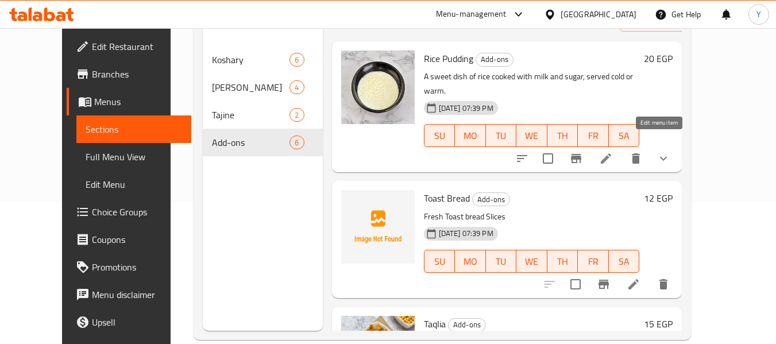
click at [611, 153] on icon at bounding box center [606, 158] width 10 height 10
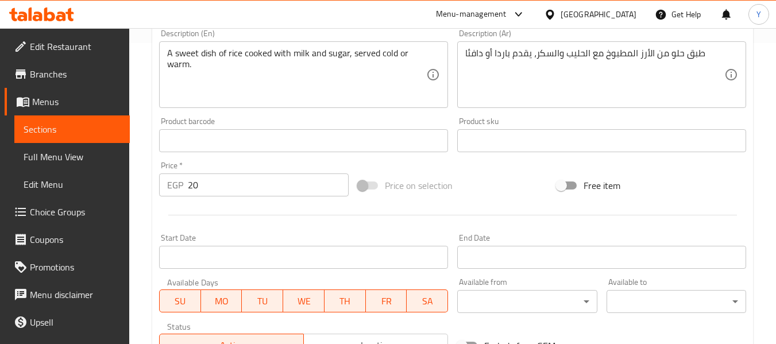
scroll to position [503, 0]
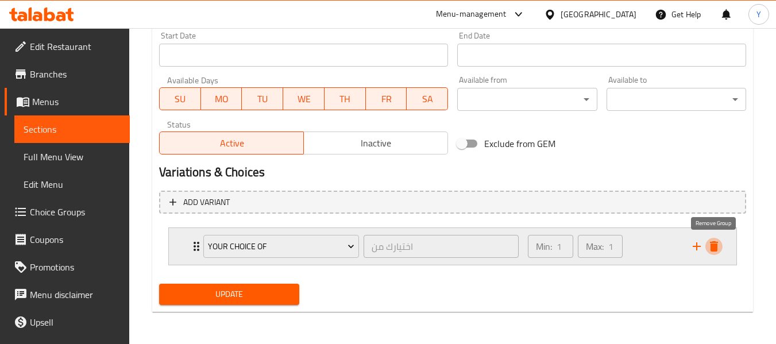
click at [711, 254] on button "delete" at bounding box center [713, 246] width 17 height 17
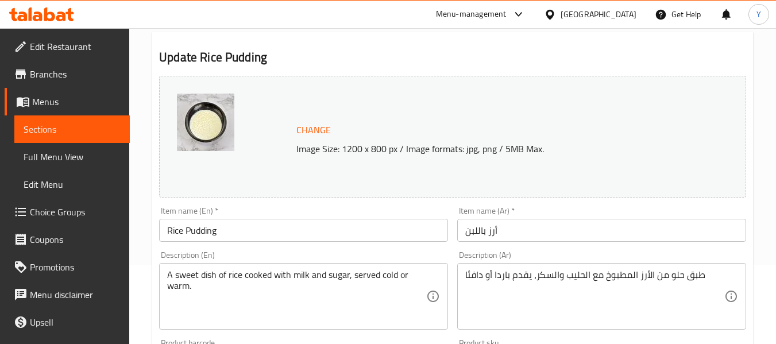
scroll to position [72, 0]
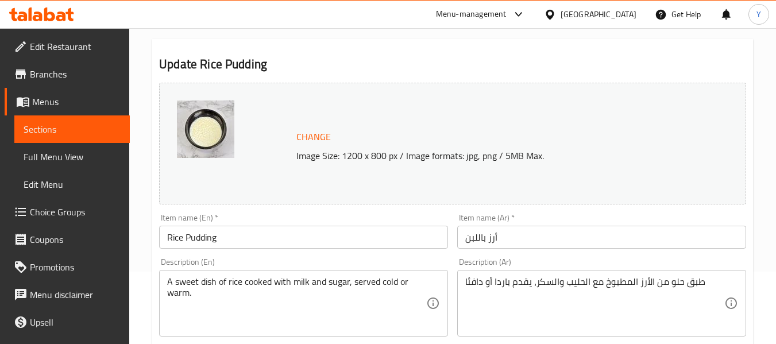
click at [296, 230] on input "Rice Pudding" at bounding box center [303, 237] width 289 height 23
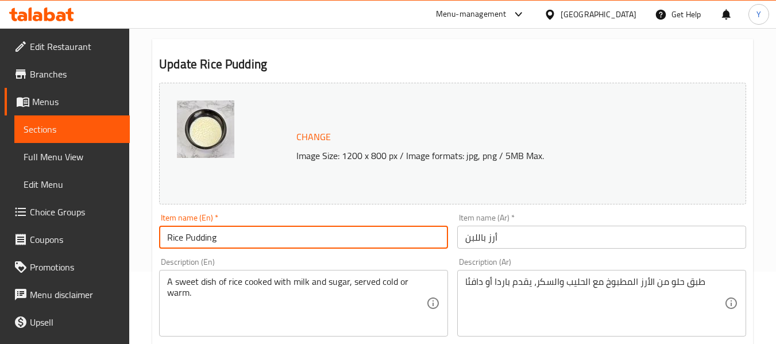
click at [296, 230] on input "Rice Pudding" at bounding box center [303, 237] width 289 height 23
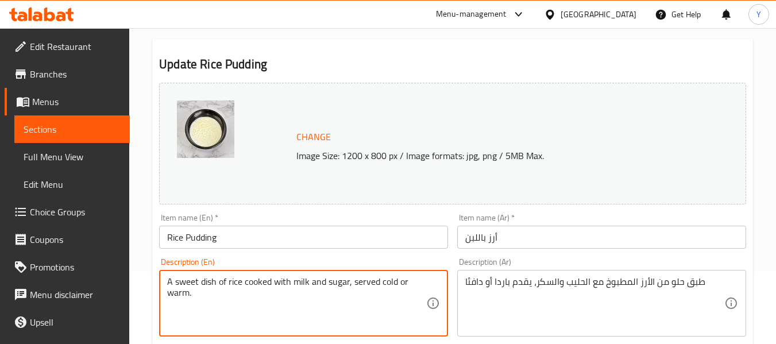
click at [284, 287] on textarea "A sweet dish of rice cooked with milk and sugar, served cold or warm." at bounding box center [296, 303] width 259 height 55
paste textarea "Rice, milk, sugar, vanilla"
type textarea "Rice, milk, sugar, vanilla."
click at [516, 270] on div "طبق حلو من الأرز المطبوخ مع الحليب والسكر، يقدم باردا أو دافئا Description (Ar)" at bounding box center [601, 303] width 289 height 67
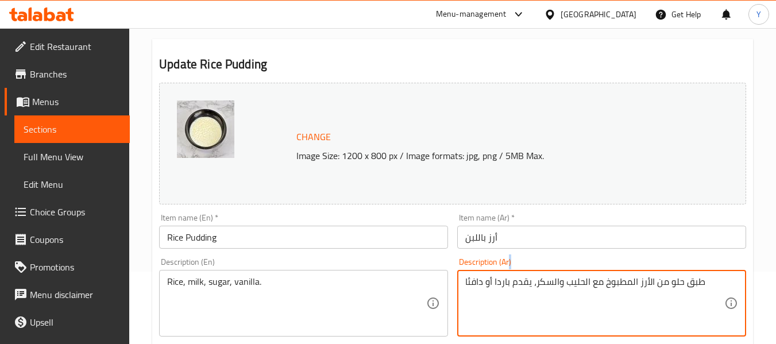
click at [516, 270] on div "طبق حلو من الأرز المطبوخ مع الحليب والسكر، يقدم باردا أو دافئا Description (Ar)" at bounding box center [601, 303] width 289 height 67
click at [518, 284] on textarea "طبق حلو من الأرز المطبوخ مع الحليب والسكر، يقدم باردا أو دافئا" at bounding box center [594, 303] width 259 height 55
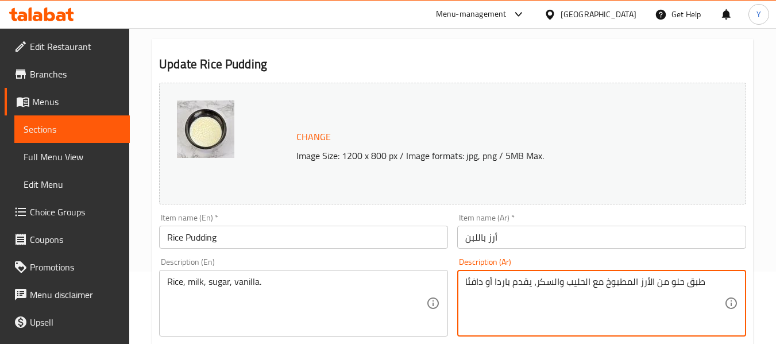
paste textarea "رز، حليب، سكر، فانيلي"
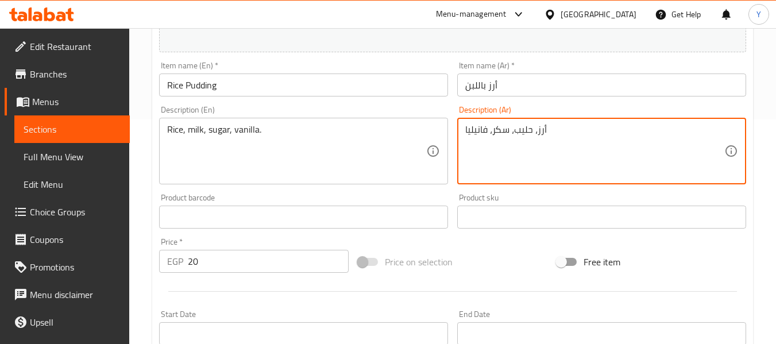
scroll to position [484, 0]
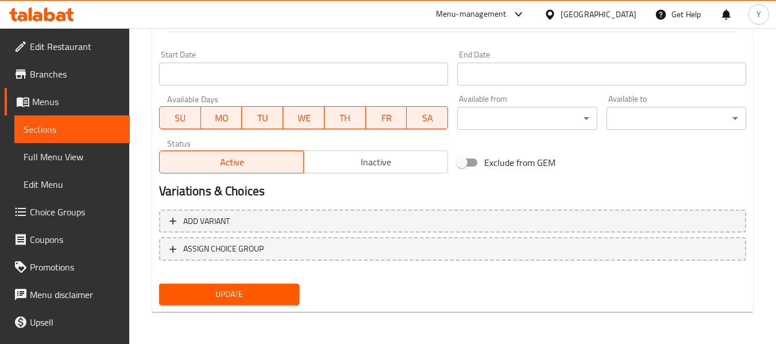
type textarea "أرز، حليب، سكر، فانيليا"
click at [270, 308] on div "Update" at bounding box center [228, 294] width 149 height 30
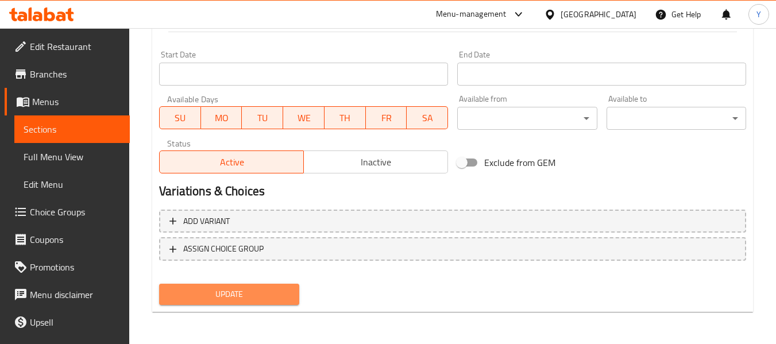
click at [270, 298] on span "Update" at bounding box center [228, 294] width 121 height 14
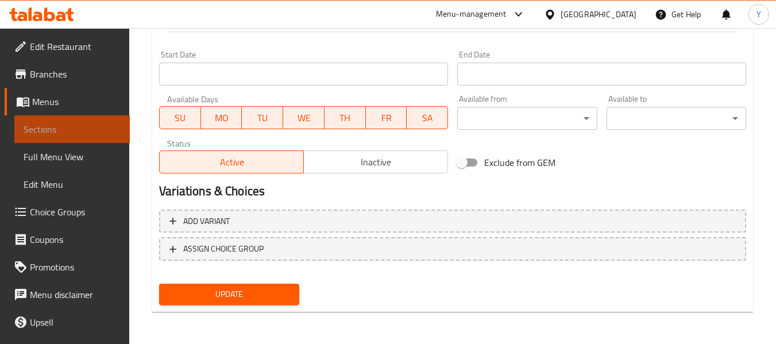
click at [91, 137] on link "Sections" at bounding box center [71, 129] width 115 height 28
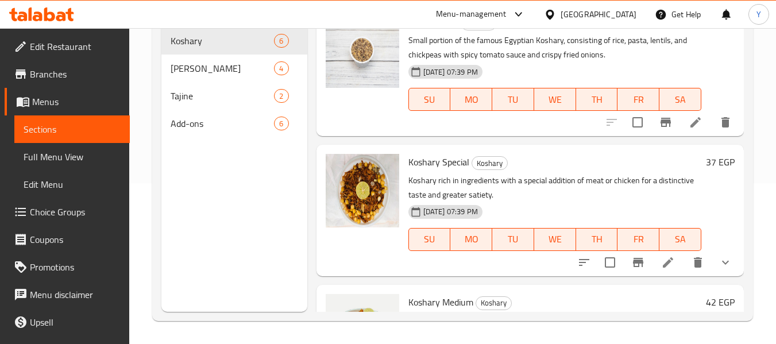
scroll to position [161, 0]
click at [178, 117] on span "Add-ons" at bounding box center [206, 124] width 71 height 14
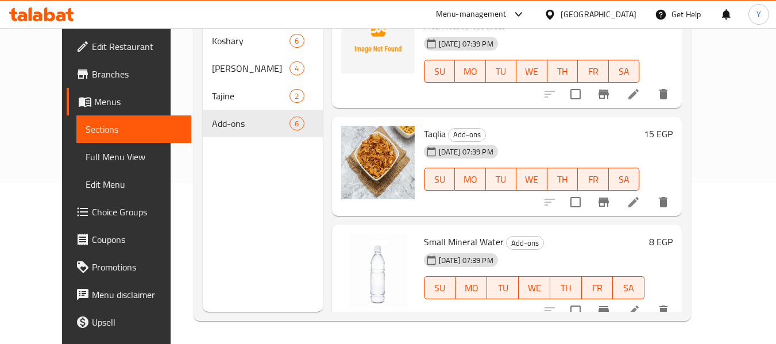
scroll to position [172, 0]
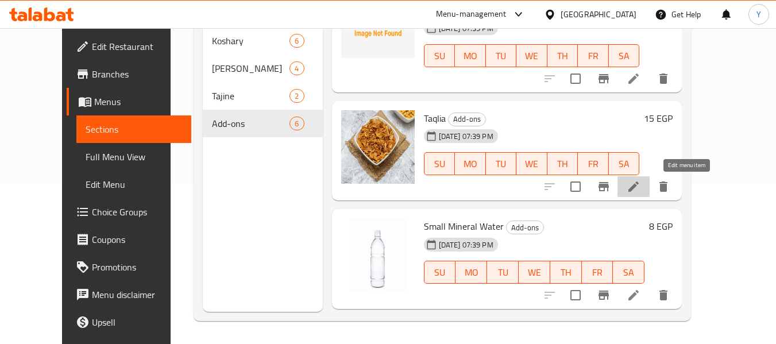
click at [638, 187] on icon at bounding box center [633, 186] width 10 height 10
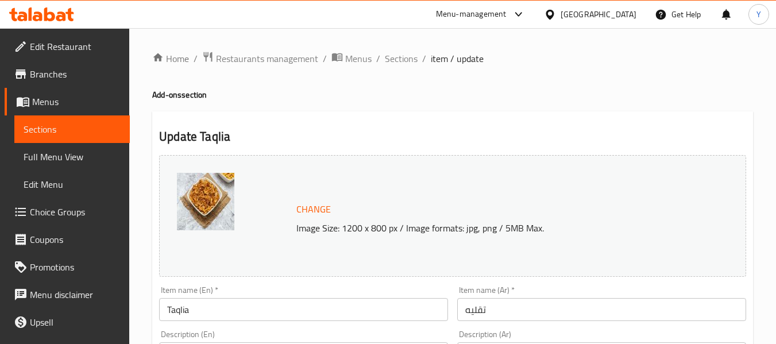
scroll to position [301, 0]
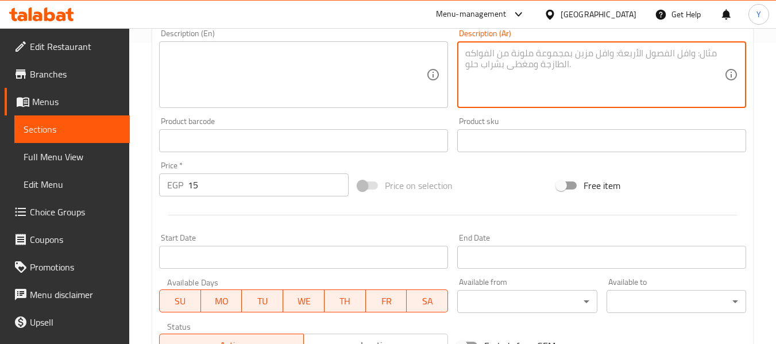
click at [686, 57] on textarea at bounding box center [594, 75] width 259 height 55
paste textarea "البصل المحمص لإضافة نكهة قوية للأطباق"
type textarea "البصل المحمص لإضافة نكهة قوية للأطباق"
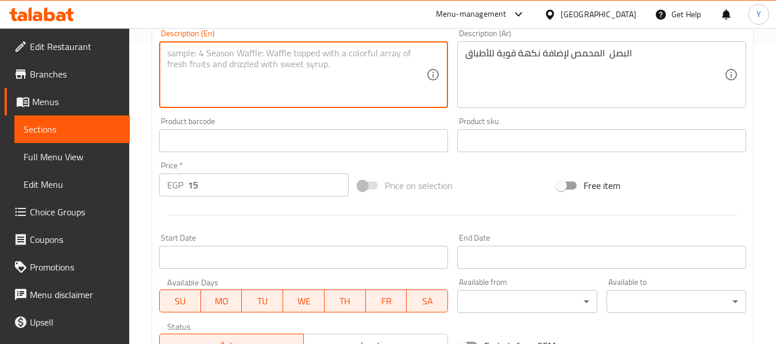
click at [358, 69] on textarea at bounding box center [296, 75] width 259 height 55
type textarea "ف"
click at [257, 55] on textarea "roasted onion for a strog flavor for the dishes" at bounding box center [296, 75] width 259 height 55
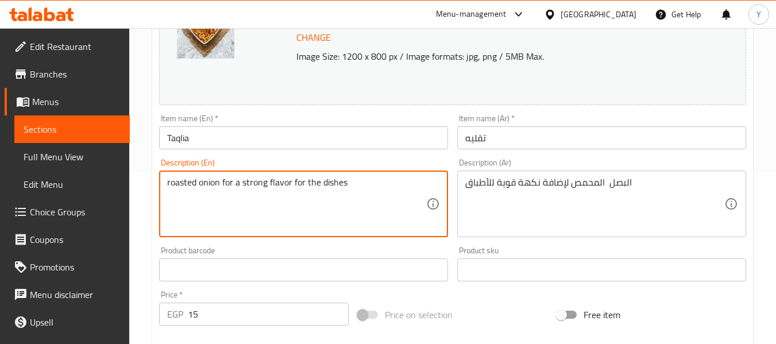
scroll to position [168, 0]
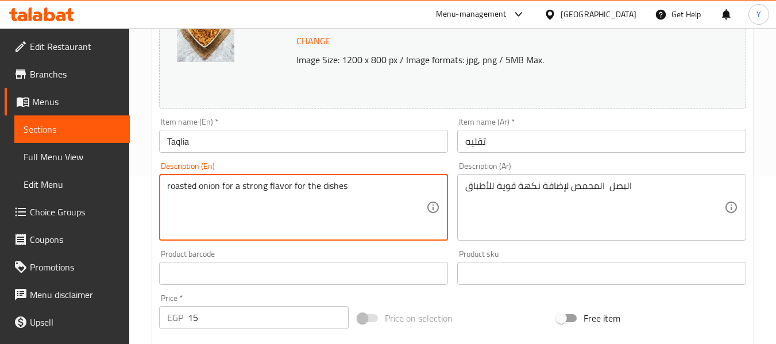
type textarea "roasted onion for a strong flavor for the dishes"
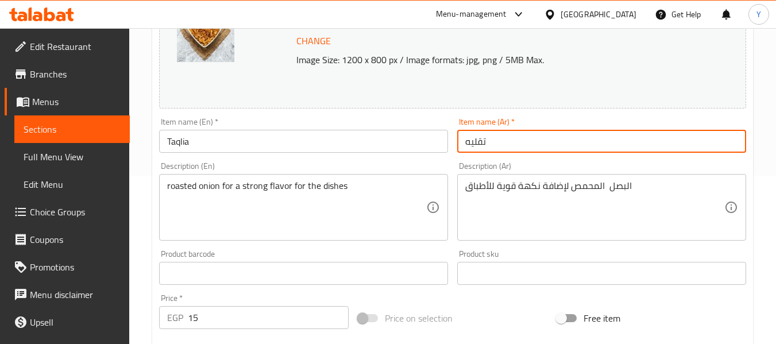
click at [597, 145] on input "تقليه" at bounding box center [601, 141] width 289 height 23
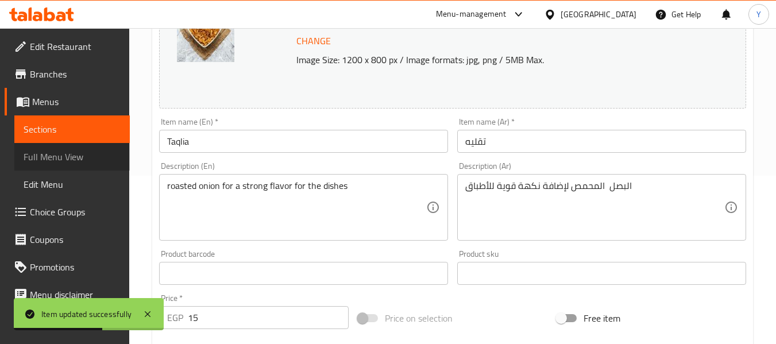
click at [89, 157] on span "Full Menu View" at bounding box center [72, 157] width 97 height 14
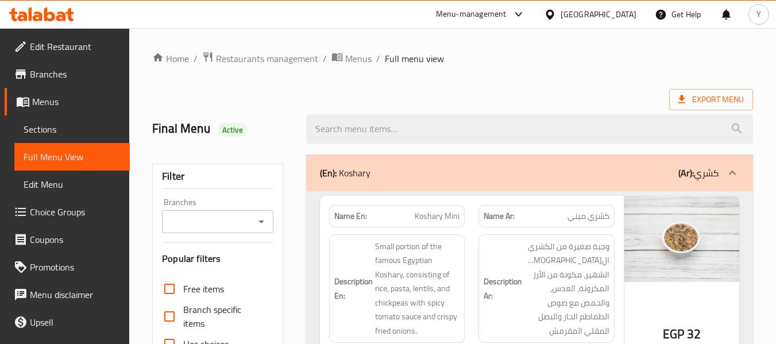
click at [660, 187] on div "(En): Koshary (Ar): كشري" at bounding box center [529, 172] width 447 height 37
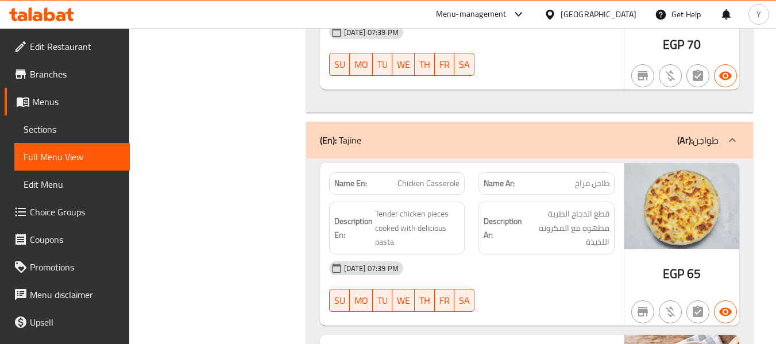
scroll to position [801, 0]
